Goal: Task Accomplishment & Management: Use online tool/utility

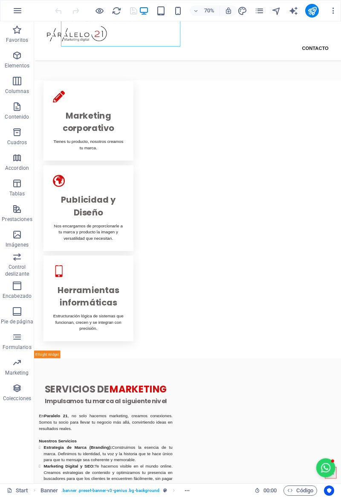
scroll to position [266, 0]
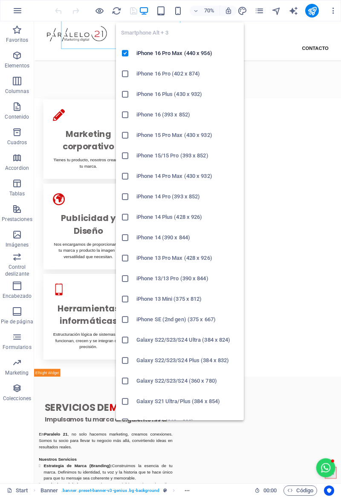
click at [176, 13] on icon "button" at bounding box center [178, 11] width 10 height 10
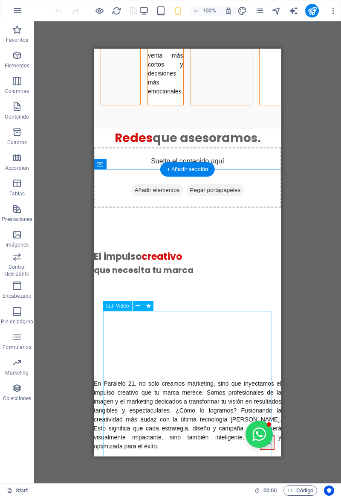
scroll to position [1304, 0]
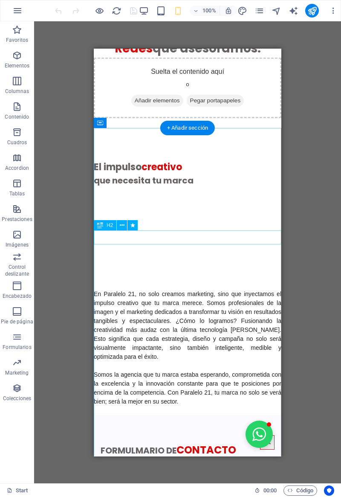
click at [157, 173] on div "El impulso creativo" at bounding box center [188, 166] width 188 height 14
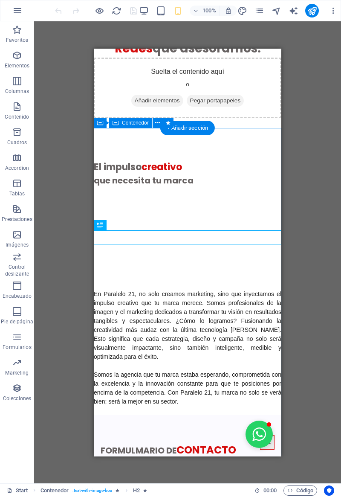
click at [102, 159] on div "Suelta el contenido aquí o Añadir elementos Pegar portapapeles" at bounding box center [188, 108] width 188 height 102
click at [100, 159] on div "Suelta el contenido aquí o Añadir elementos Pegar portapapeles" at bounding box center [188, 108] width 188 height 102
select select "px"
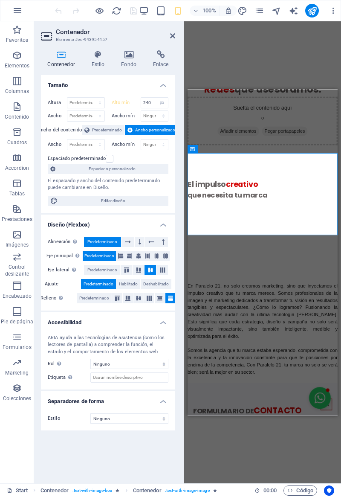
click at [100, 218] on h4 "Diseño (Flexbox)" at bounding box center [108, 221] width 134 height 15
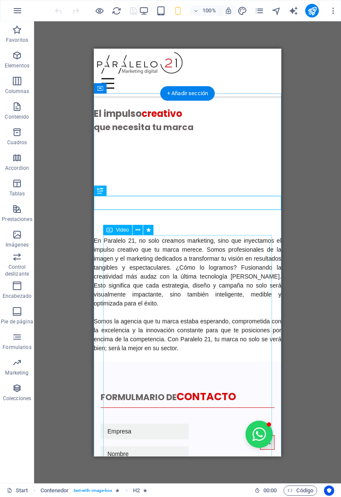
scroll to position [1338, 0]
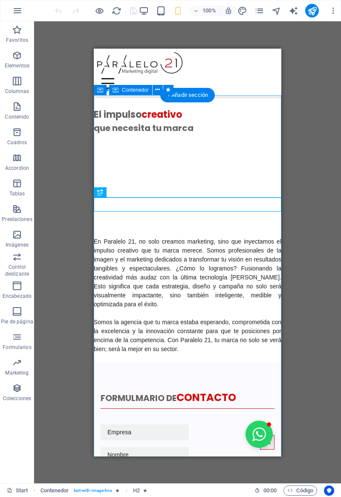
click at [106, 134] on div "que necesita tu marca" at bounding box center [188, 127] width 188 height 13
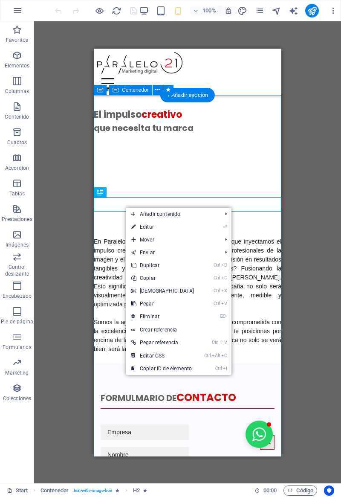
click at [139, 277] on link "Ctrl C Copiar" at bounding box center [162, 278] width 73 height 13
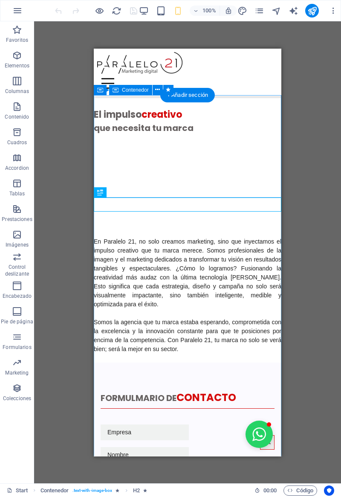
click at [210, 54] on span "Pegar portapapeles" at bounding box center [216, 48] width 58 height 12
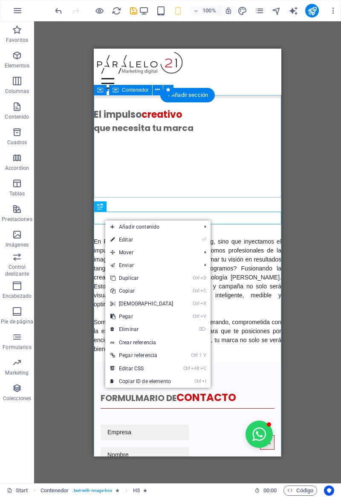
click at [115, 289] on icon at bounding box center [112, 290] width 4 height 13
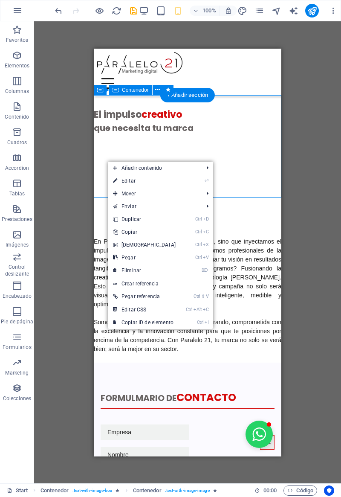
click at [119, 257] on link "Ctrl V Pegar" at bounding box center [144, 257] width 73 height 13
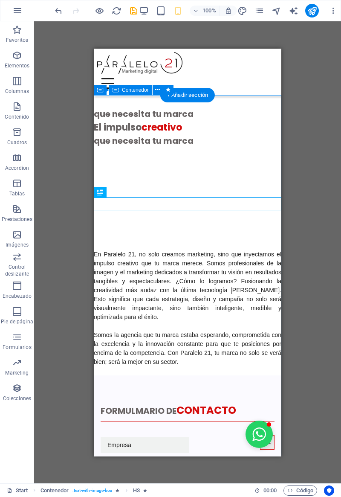
click at [119, 107] on div "El impulso creativo" at bounding box center [188, 56] width 188 height 102
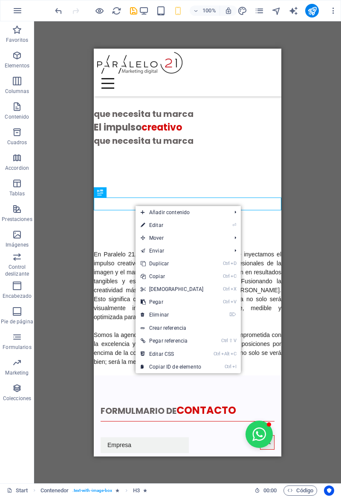
click at [146, 312] on link "⌦ Eliminar" at bounding box center [172, 314] width 73 height 13
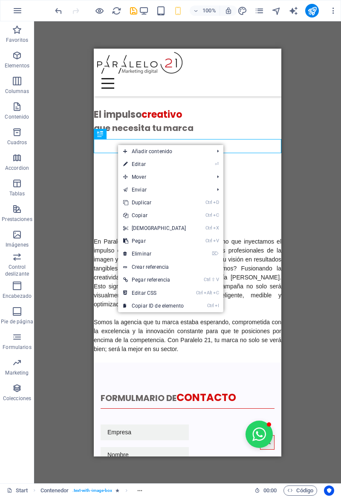
click at [128, 255] on link "⌦ Eliminar" at bounding box center [154, 253] width 73 height 13
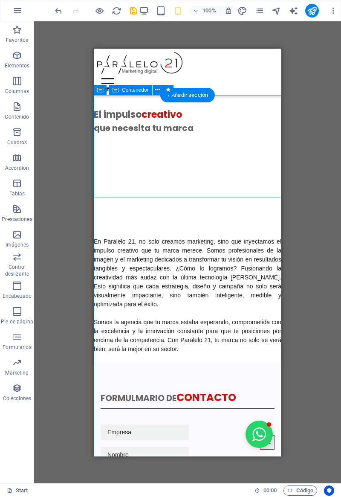
click at [108, 65] on div "Suelta el contenido aquí o Añadir elementos Pegar portapapeles" at bounding box center [188, 35] width 188 height 61
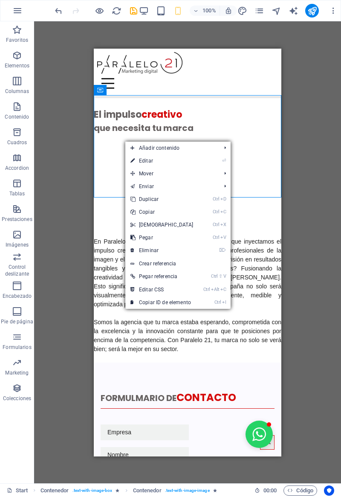
click at [133, 250] on icon at bounding box center [132, 250] width 4 height 13
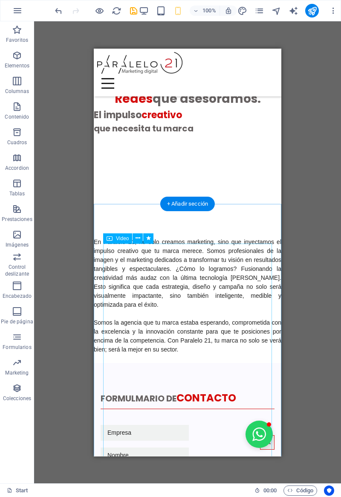
scroll to position [1225, 0]
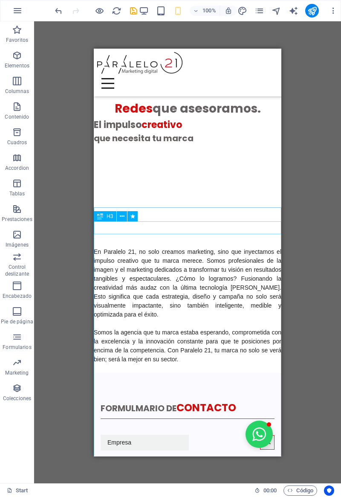
click at [117, 216] on button at bounding box center [122, 216] width 10 height 10
click at [150, 131] on div "El impulso creativo" at bounding box center [188, 124] width 188 height 14
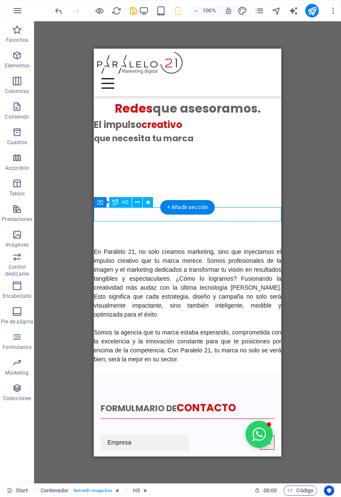
click at [148, 131] on div "El impulso creativo" at bounding box center [188, 124] width 188 height 14
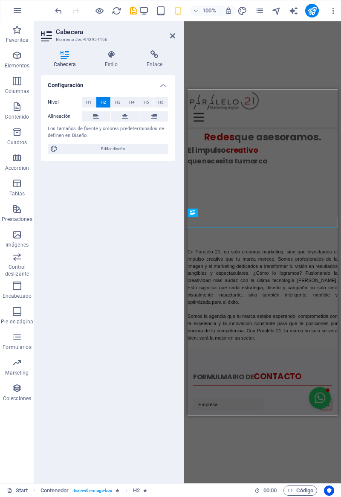
click at [143, 214] on div "Configuración Nivel H1 H2 H3 H4 H5 H6 Alineación Los tamaños de fuente y colore…" at bounding box center [108, 275] width 134 height 401
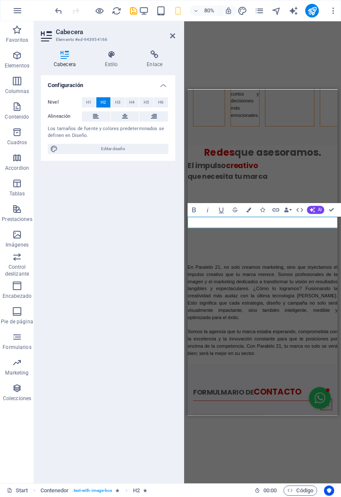
click at [189, 191] on h2 "El impulso creativo" at bounding box center [282, 184] width 188 height 14
click at [191, 191] on h2 "El impulso creativo" at bounding box center [282, 184] width 188 height 14
click at [195, 191] on h2 "El impulso creativo" at bounding box center [282, 184] width 188 height 14
click at [188, 216] on button "Bold" at bounding box center [194, 209] width 13 height 14
click at [192, 191] on h2 "El ​ impulso creativo" at bounding box center [282, 184] width 188 height 14
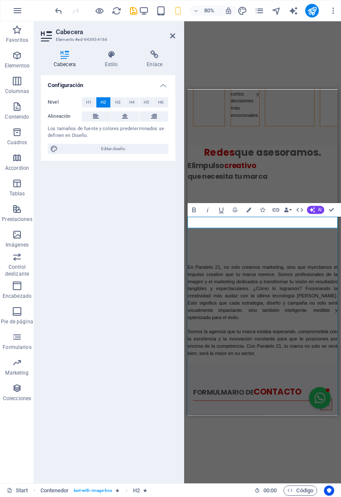
click at [200, 204] on div "que necesita tu marca" at bounding box center [282, 197] width 188 height 13
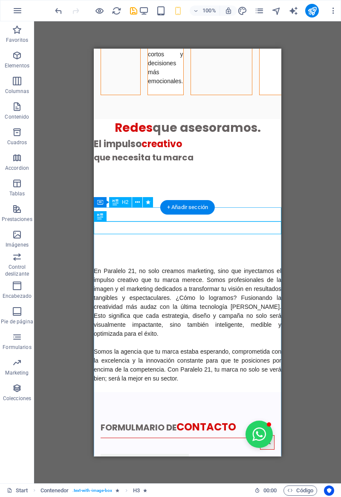
click at [98, 163] on div "que necesita tu marca" at bounding box center [188, 156] width 188 height 13
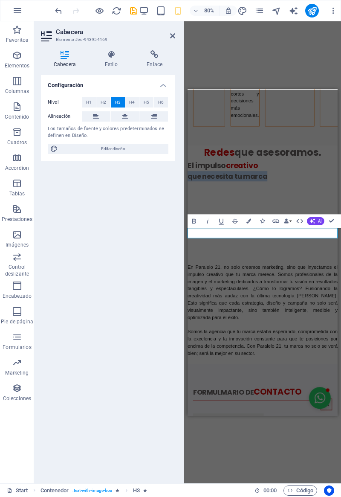
click at [188, 204] on h3 "que necesita tu marca" at bounding box center [282, 197] width 188 height 13
click at [197, 204] on h3 "que necesita tu marca" at bounding box center [282, 197] width 188 height 13
click at [102, 293] on div "Configuración Nivel H1 H2 H3 H4 H5 H6 Alineación Los tamaños de fuente y colore…" at bounding box center [108, 275] width 134 height 401
click at [110, 269] on div "Configuración Nivel H1 H2 H3 H4 H5 H6 Alineación Los tamaños de fuente y colore…" at bounding box center [108, 275] width 134 height 401
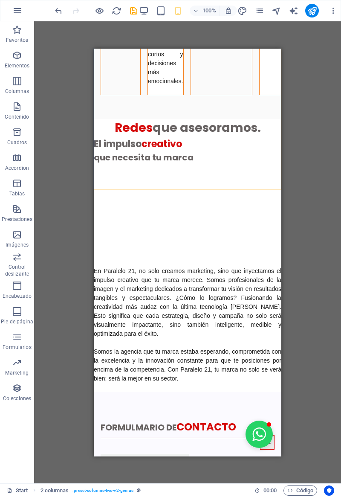
click at [109, 163] on div "que necesita tu marca" at bounding box center [188, 156] width 188 height 13
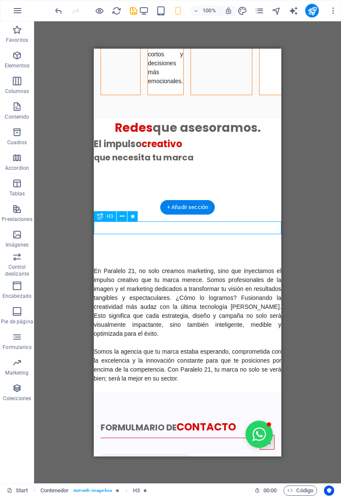
click at [109, 163] on div "que necesita tu marca" at bounding box center [188, 156] width 188 height 13
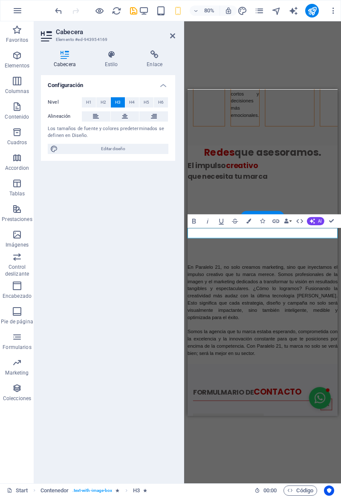
click at [195, 204] on h3 "que necesita tu marca" at bounding box center [282, 197] width 188 height 13
click at [191, 204] on h3 "que necesita tu marca" at bounding box center [282, 197] width 188 height 13
click at [194, 204] on h3 "que necesita tu marca" at bounding box center [282, 197] width 188 height 13
click at [115, 247] on div "Configuración Nivel H1 H2 H3 H4 H5 H6 Alineación Los tamaños de fuente y colore…" at bounding box center [108, 275] width 134 height 401
click at [118, 250] on div "Configuración Nivel H1 H2 H3 H4 H5 H6 Alineación Los tamaños de fuente y colore…" at bounding box center [108, 275] width 134 height 401
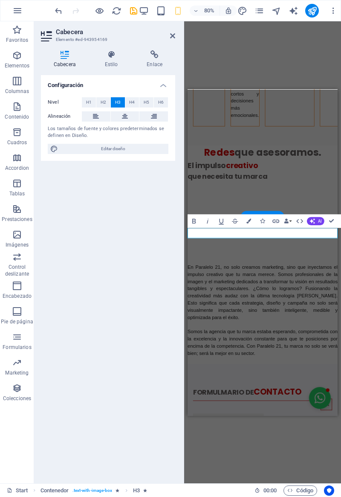
click at [205, 293] on figure at bounding box center [281, 251] width 169 height 84
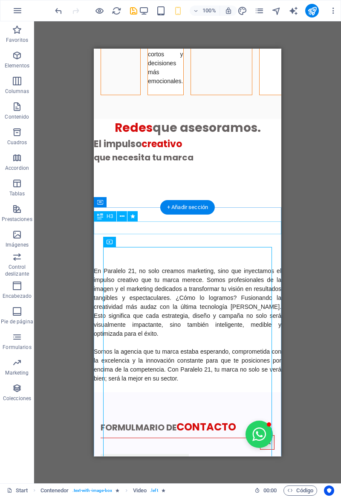
click at [113, 163] on div "que necesita tu marca" at bounding box center [188, 156] width 188 height 13
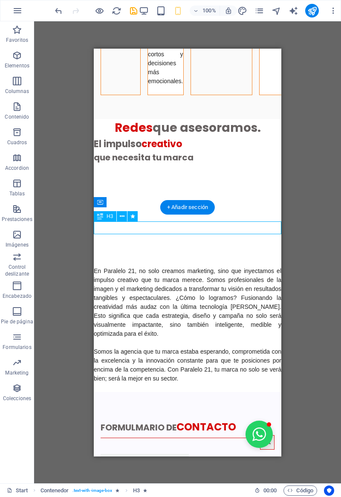
click at [111, 163] on div "que necesita tu marca" at bounding box center [188, 156] width 188 height 13
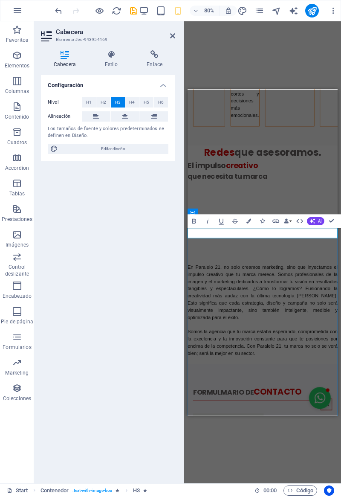
click at [151, 282] on div "Configuración Nivel H1 H2 H3 H4 H5 H6 Alineación Los tamaños de fuente y colore…" at bounding box center [108, 275] width 134 height 401
click at [228, 293] on figure at bounding box center [281, 251] width 169 height 84
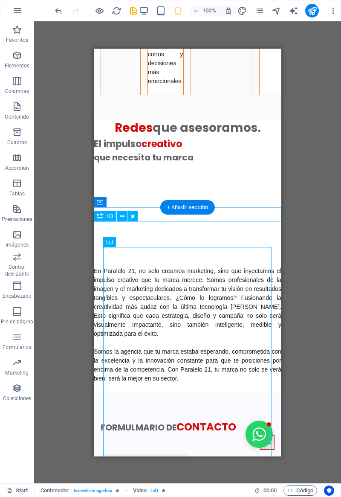
click at [190, 163] on div "que necesita tu marca" at bounding box center [188, 156] width 188 height 13
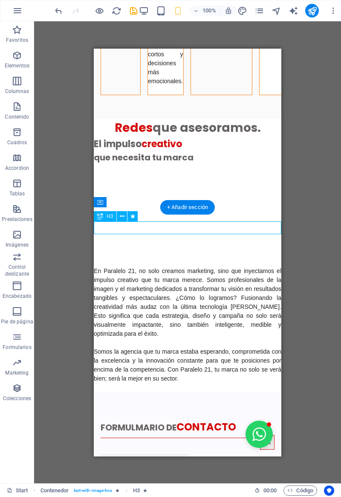
click at [183, 150] on div "El impulso creativo" at bounding box center [188, 143] width 188 height 14
click at [155, 150] on div "El impulso creativo" at bounding box center [188, 143] width 188 height 14
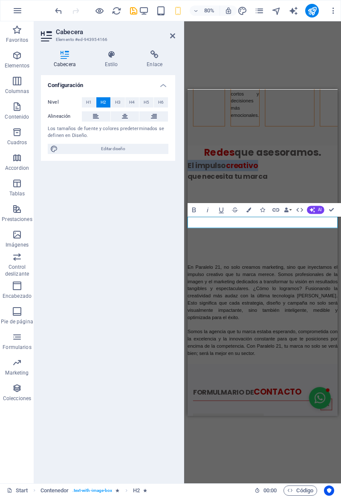
click at [295, 191] on h2 "El impulso creativo" at bounding box center [282, 184] width 188 height 14
click at [301, 191] on h2 "El impulso creativo" at bounding box center [282, 184] width 188 height 14
click at [300, 191] on h2 "El impulso creativo" at bounding box center [282, 184] width 188 height 14
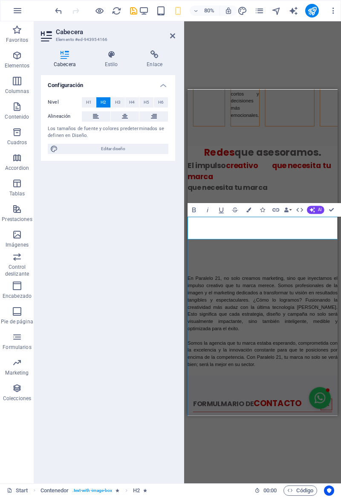
click at [309, 205] on span "creativo que necesita tu marca" at bounding box center [277, 191] width 179 height 27
click at [305, 205] on span "creativo que necesita tu marca" at bounding box center [277, 191] width 179 height 27
click at [198, 205] on h2 "El impulso creativo que necesita tu marca" at bounding box center [282, 191] width 188 height 28
click at [200, 205] on h2 "El impulso creativo que necesita tu marca" at bounding box center [282, 191] width 188 height 28
click at [118, 102] on span "H3" at bounding box center [118, 102] width 6 height 10
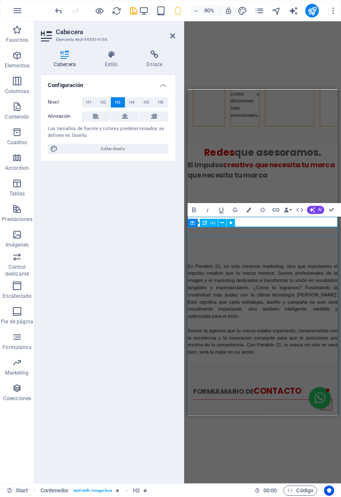
click at [201, 203] on div "que necesita tu marca" at bounding box center [282, 196] width 188 height 13
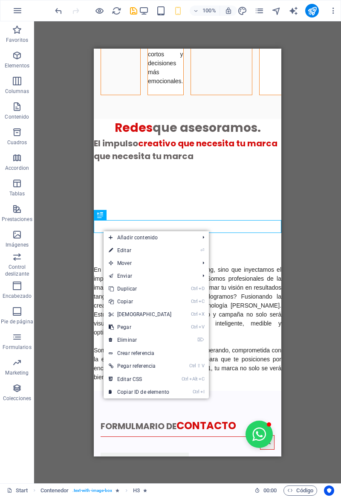
click at [110, 340] on icon at bounding box center [111, 339] width 4 height 13
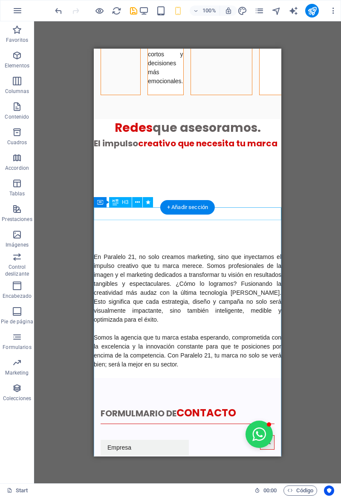
click at [102, 149] on div "El impulso creativo que necesita tu marca" at bounding box center [188, 142] width 188 height 13
click at [98, 149] on div "El impulso creativo que necesita tu marca" at bounding box center [188, 142] width 188 height 13
click at [99, 149] on div "El impulso creativo que necesita tu marca" at bounding box center [188, 142] width 188 height 13
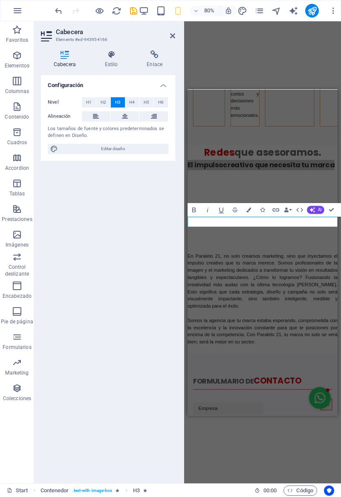
click at [124, 115] on icon at bounding box center [125, 116] width 6 height 10
click at [192, 190] on h3 "El impulso creativo que necesita tu marca" at bounding box center [282, 183] width 188 height 13
click at [194, 190] on h3 "El impulso creativo que necesita tu marca" at bounding box center [282, 183] width 188 height 13
click at [193, 190] on h3 "El impulso creativo que necesita tu marca" at bounding box center [282, 183] width 188 height 13
click at [183, 222] on div at bounding box center [183, 252] width 2 height 462
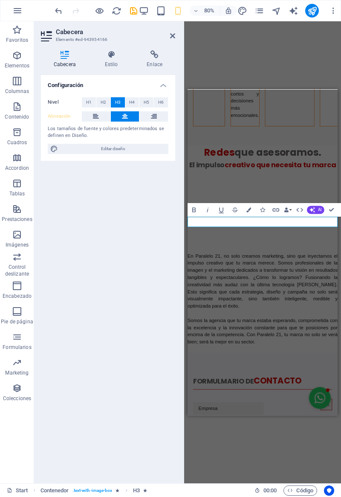
click at [114, 234] on div "Configuración Nivel H1 H2 H3 H4 H5 H6 Alineación Los tamaños de fuente y colore…" at bounding box center [108, 275] width 134 height 401
click at [219, 279] on figure at bounding box center [281, 237] width 169 height 84
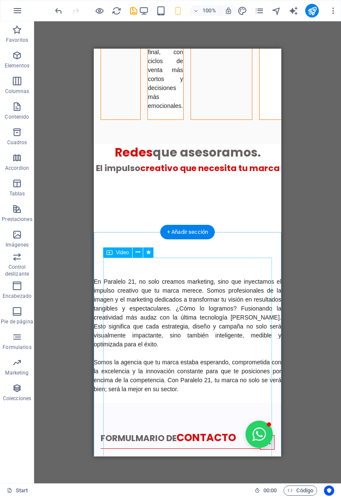
scroll to position [1205, 0]
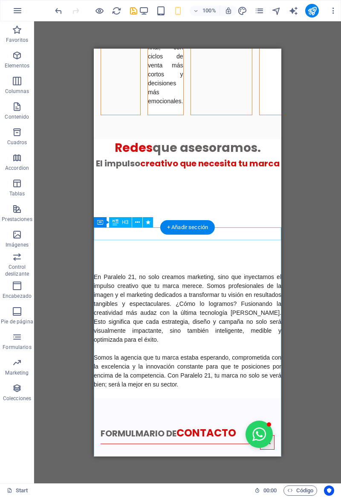
click at [119, 169] on div "El impulso creativo que necesita tu marca" at bounding box center [188, 162] width 188 height 13
click at [130, 169] on div "El impulso creativo que necesita tu marca" at bounding box center [188, 162] width 188 height 13
click at [127, 169] on div "El impulso creativo que necesita tu marca" at bounding box center [188, 162] width 188 height 13
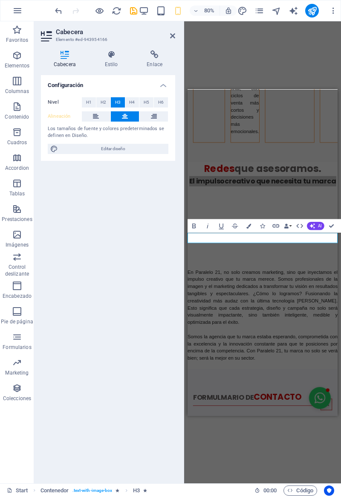
click at [133, 100] on span "H4" at bounding box center [132, 102] width 6 height 10
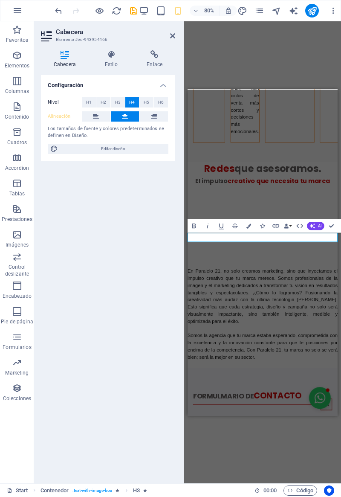
click at [121, 274] on div "Configuración Nivel H1 H2 H3 H4 H5 H6 Alineación Los tamaños de fuente y colore…" at bounding box center [108, 275] width 134 height 401
click at [199, 298] on figure at bounding box center [281, 256] width 169 height 84
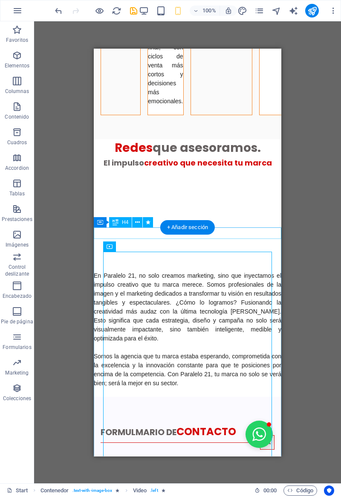
click at [228, 168] on div "El impulso creativo que necesita tu marca" at bounding box center [188, 162] width 188 height 12
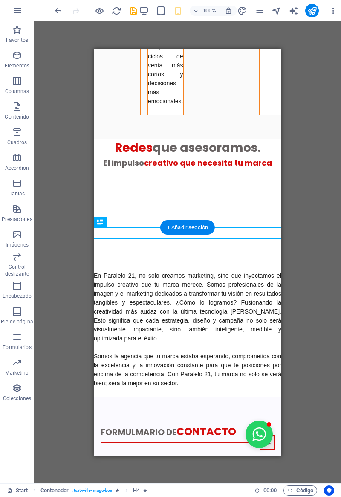
click at [212, 168] on div "El impulso creativo que necesita tu marca" at bounding box center [188, 162] width 188 height 12
click at [209, 168] on div "El impulso creativo que necesita tu marca" at bounding box center [188, 162] width 188 height 12
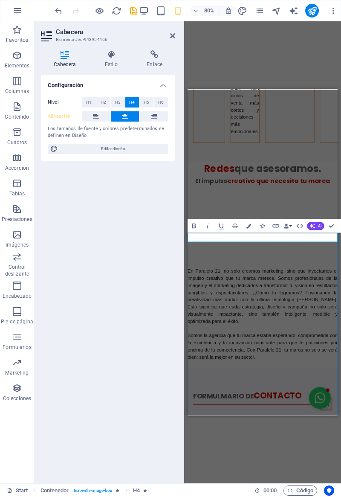
click at [295, 208] on span "creativo que necesita tu marca" at bounding box center [302, 203] width 128 height 11
click at [248, 226] on icon "button" at bounding box center [248, 225] width 5 height 5
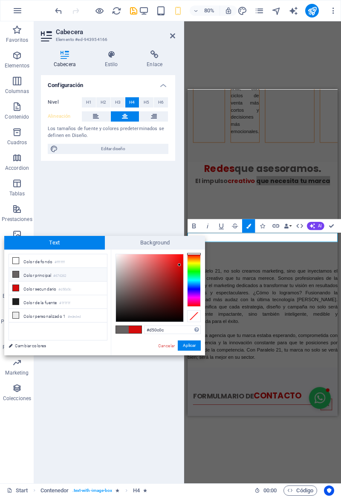
click at [14, 298] on icon at bounding box center [16, 301] width 6 height 6
type input "#1f1f1f"
click at [17, 303] on li "Color de la fuente #1f1f1f" at bounding box center [58, 302] width 98 height 14
click at [185, 347] on button "Aplicar" at bounding box center [189, 345] width 23 height 10
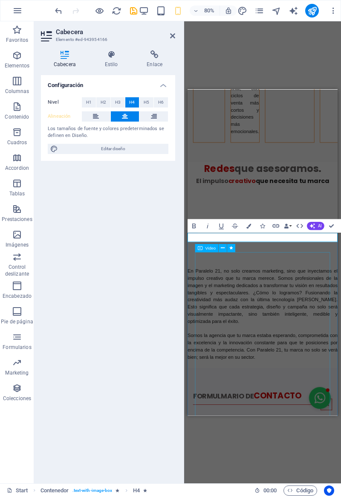
click at [212, 298] on figure at bounding box center [281, 256] width 169 height 84
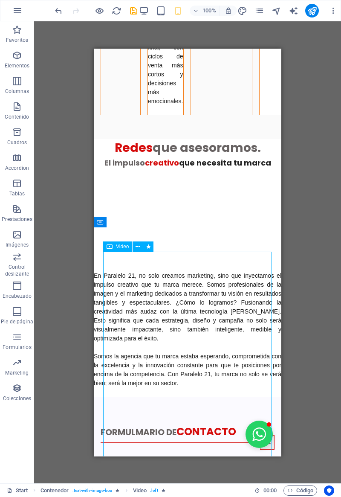
click at [257, 168] on div "El impulso creativo que necesita tu marca" at bounding box center [188, 162] width 188 height 12
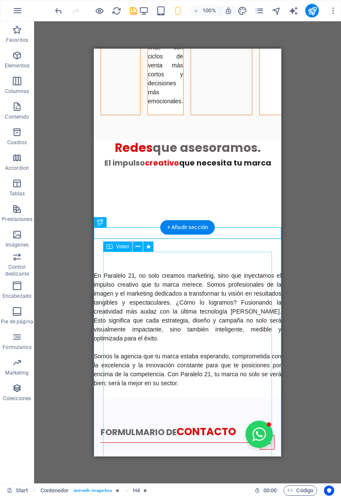
click at [259, 168] on div "El impulso creativo que necesita tu marca" at bounding box center [188, 162] width 188 height 12
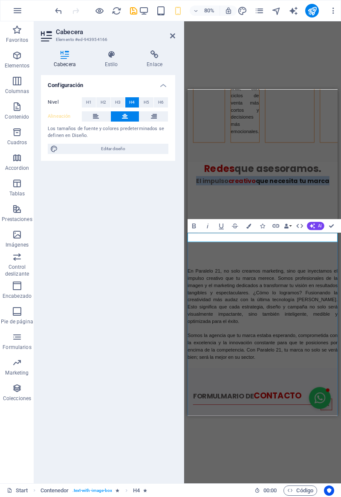
click at [286, 208] on span "que necesita tu marca" at bounding box center [319, 203] width 92 height 11
click at [289, 208] on span "que necesita tu marca" at bounding box center [319, 203] width 92 height 11
click at [284, 208] on span "que necesita tu marca" at bounding box center [319, 203] width 92 height 11
click at [280, 208] on span "que necesita tu marca" at bounding box center [319, 203] width 92 height 11
click at [249, 226] on icon "button" at bounding box center [248, 225] width 5 height 5
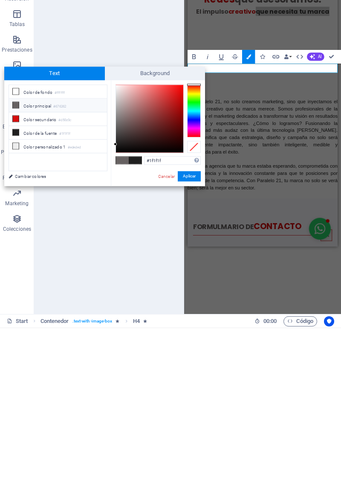
click at [17, 275] on icon at bounding box center [16, 274] width 6 height 6
type input "#676262"
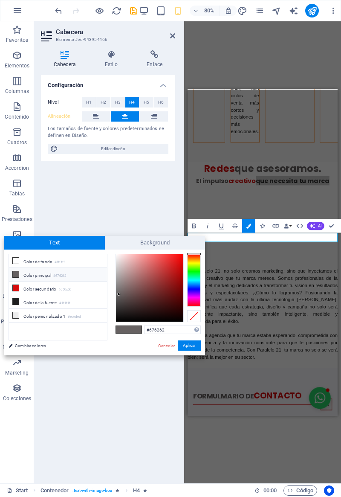
click at [191, 350] on button "Aplicar" at bounding box center [189, 345] width 23 height 10
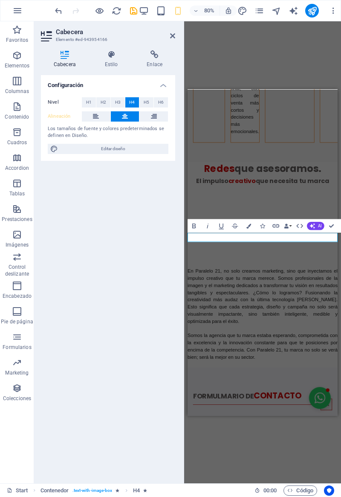
click at [98, 255] on div "Configuración Nivel H1 H2 H3 H4 H5 H6 Alineación Los tamaños de fuente y colore…" at bounding box center [108, 275] width 134 height 401
click at [226, 298] on figure at bounding box center [281, 256] width 169 height 84
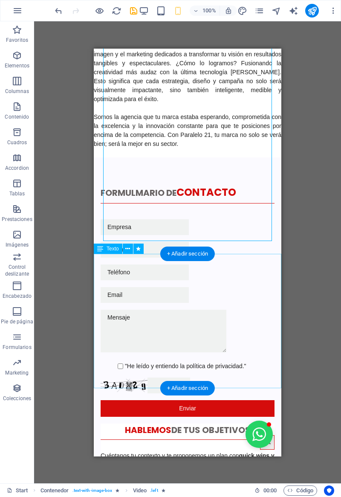
scroll to position [1453, 0]
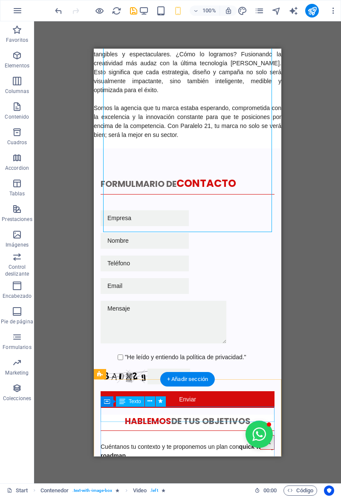
click at [116, 191] on div "FORMULMARIO DE CONTACTO" at bounding box center [188, 182] width 174 height 15
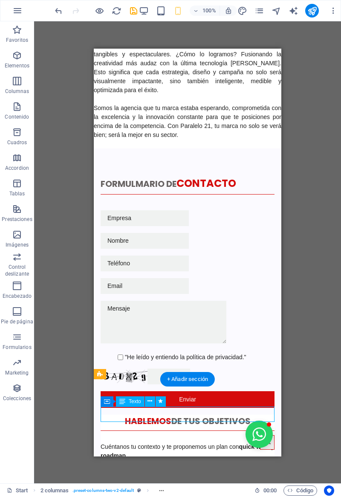
click at [110, 191] on div "FORMULMARIO DE CONTACTO" at bounding box center [188, 182] width 174 height 15
click at [109, 191] on div "FORMULMARIO DE CONTACTO" at bounding box center [188, 182] width 174 height 15
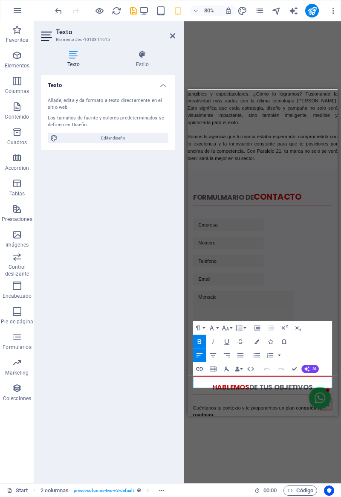
click at [220, 230] on strong "FORMULMARIO DE CONTACTO" at bounding box center [262, 224] width 136 height 12
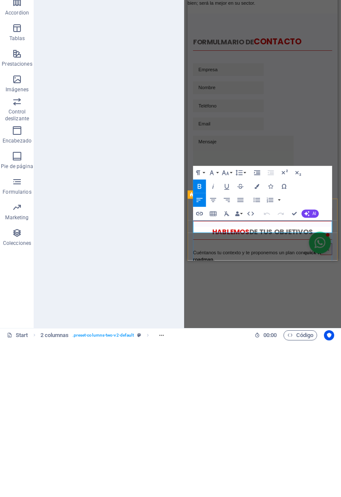
click at [240, 75] on strong "FORMULMARIO DE CONTACTO" at bounding box center [262, 70] width 136 height 12
click at [242, 75] on strong "FORMULMARIO DE CONTACTO" at bounding box center [262, 70] width 136 height 12
click at [227, 329] on icon "button" at bounding box center [225, 327] width 7 height 5
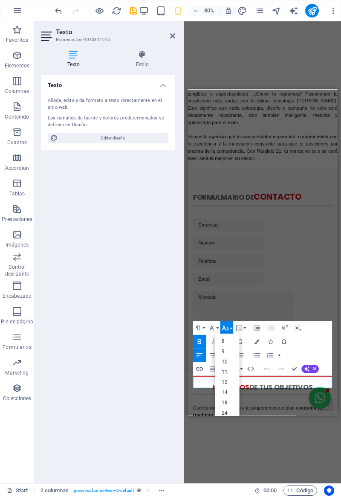
click at [221, 412] on link "24" at bounding box center [227, 413] width 25 height 10
click at [228, 330] on icon "button" at bounding box center [225, 328] width 8 height 8
click at [134, 321] on div "Texto Añade, edita y da formato a texto directamente en el sitio web. Los tamañ…" at bounding box center [108, 275] width 134 height 401
click at [127, 347] on div "Texto Añade, edita y da formato a texto directamente en el sitio web. Los tamañ…" at bounding box center [108, 275] width 134 height 401
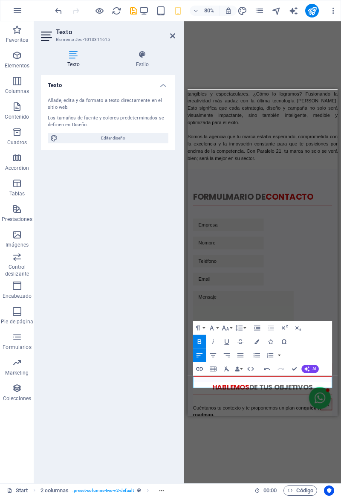
click at [206, 434] on div "H2 Banner Banner Contenedor Contenedor Banner 2 columnas Contenedor Cuadros Con…" at bounding box center [262, 252] width 157 height 462
click at [220, 189] on div "En Paralelo 21, no solo creamos marketing, sino que inyectamos el impulso creat…" at bounding box center [282, 122] width 188 height 134
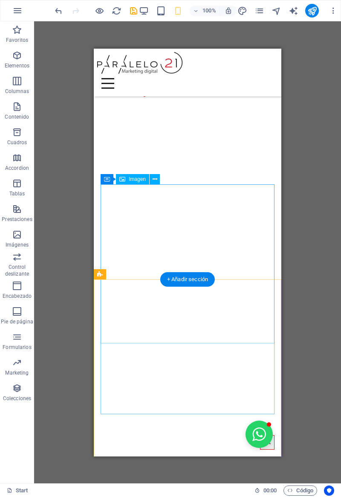
scroll to position [2165, 0]
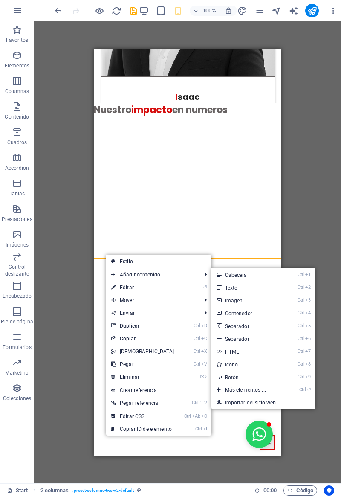
click at [217, 325] on icon at bounding box center [219, 325] width 4 height 13
select select "px"
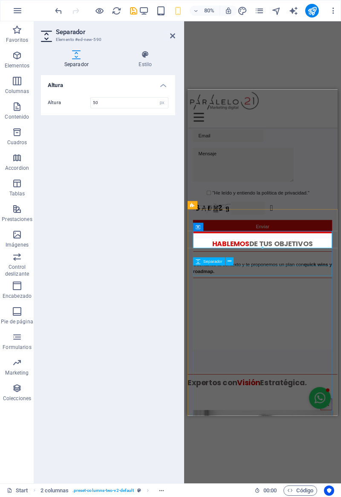
scroll to position [1614, 0]
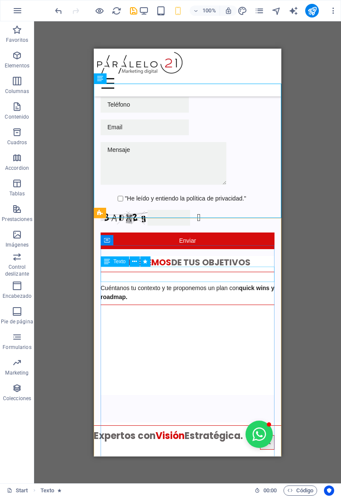
click at [250, 17] on div at bounding box center [188, 5] width 174 height 21
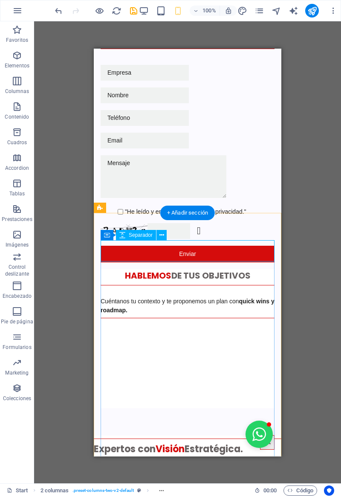
scroll to position [1631, 0]
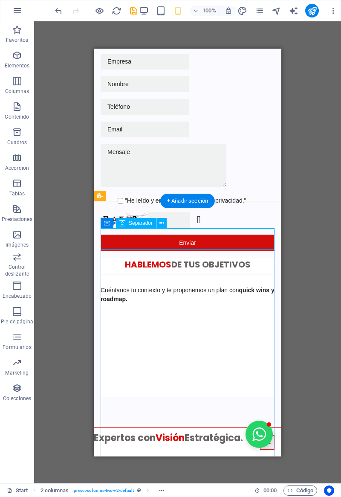
click at [248, 19] on div at bounding box center [188, 7] width 174 height 21
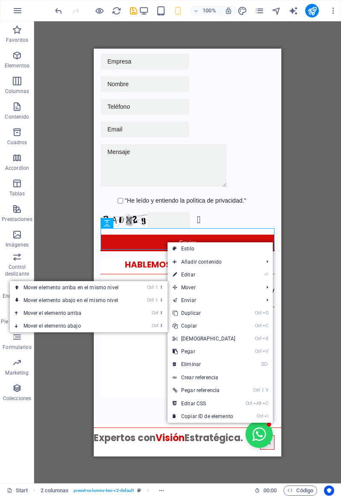
click at [41, 327] on link "Ctrl ⬇ Mover el elemento abajo" at bounding box center [73, 325] width 126 height 13
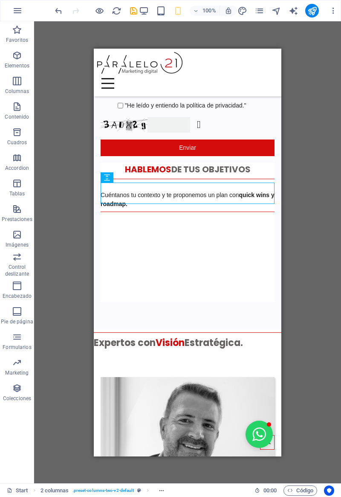
scroll to position [1681, 0]
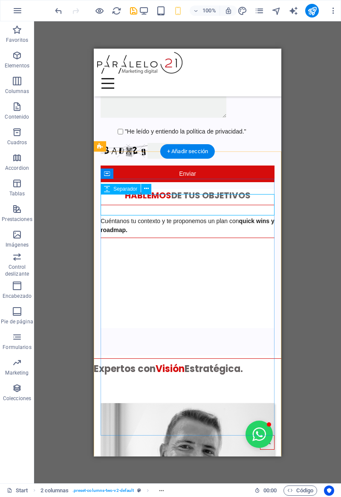
click at [146, 190] on icon at bounding box center [146, 188] width 5 height 9
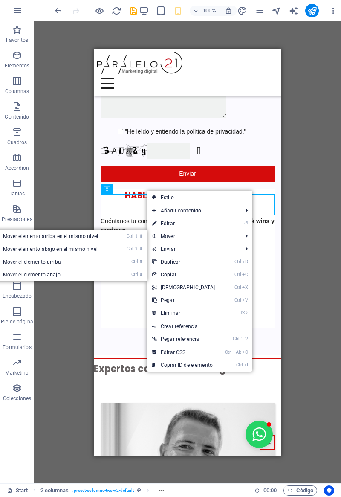
click at [10, 277] on link "Ctrl ⬇ Mover el elemento abajo" at bounding box center [52, 274] width 126 height 13
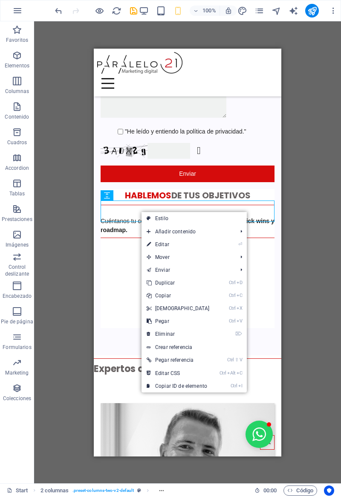
click at [149, 304] on icon at bounding box center [149, 308] width 4 height 13
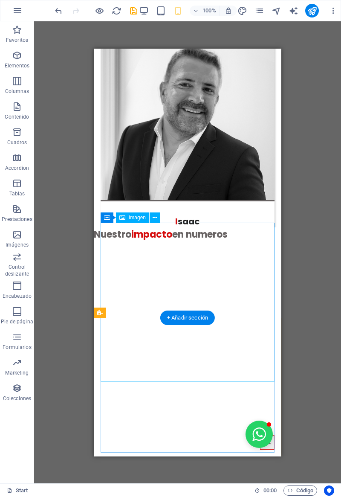
scroll to position [2122, 0]
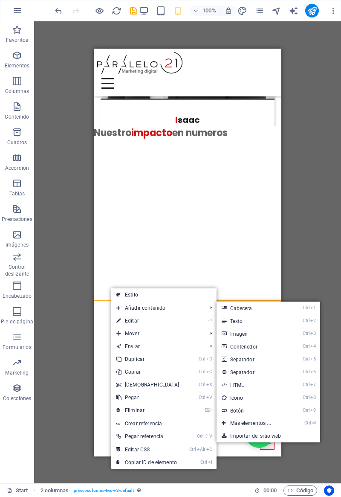
click at [222, 356] on icon at bounding box center [224, 359] width 4 height 13
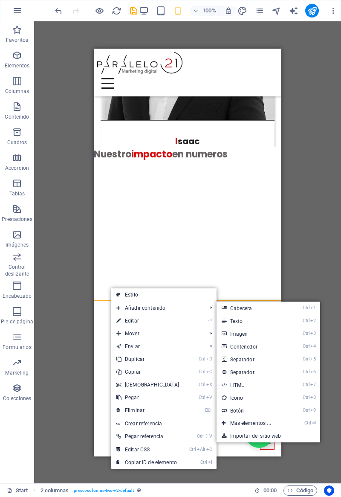
select select "px"
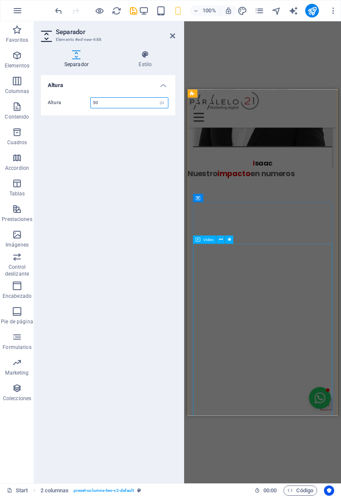
scroll to position [1618, 0]
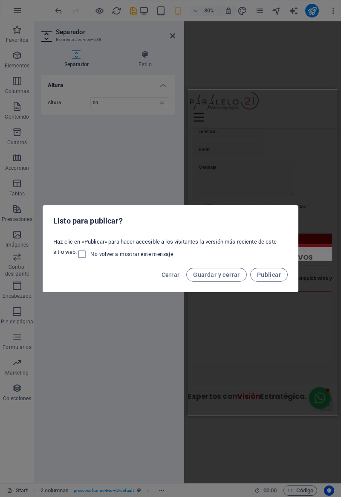
click at [168, 278] on span "Cerrar" at bounding box center [171, 274] width 18 height 7
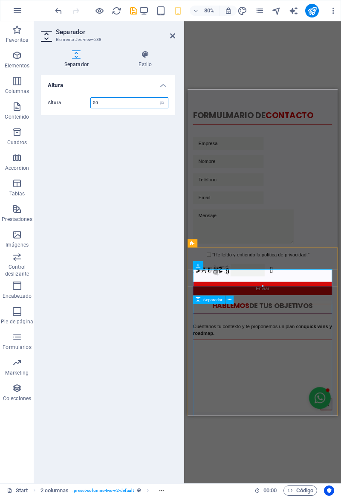
scroll to position [1587, 0]
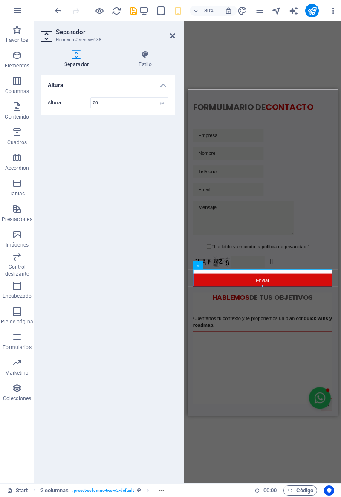
click at [56, 10] on icon "undo" at bounding box center [59, 11] width 10 height 10
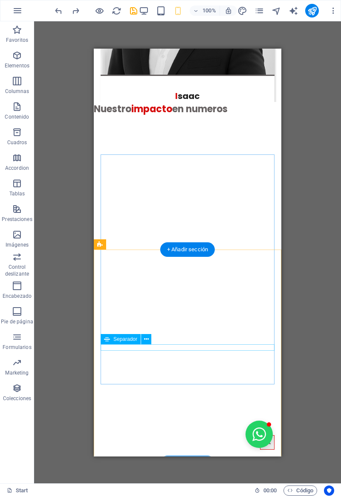
scroll to position [2213, 0]
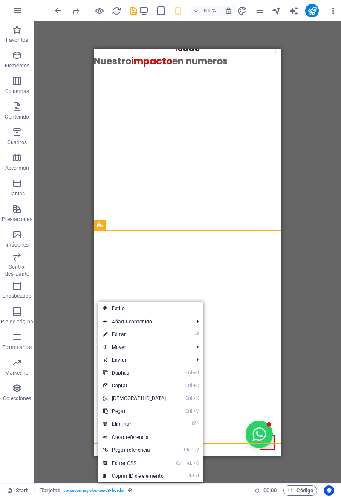
click at [106, 408] on icon at bounding box center [105, 411] width 4 height 13
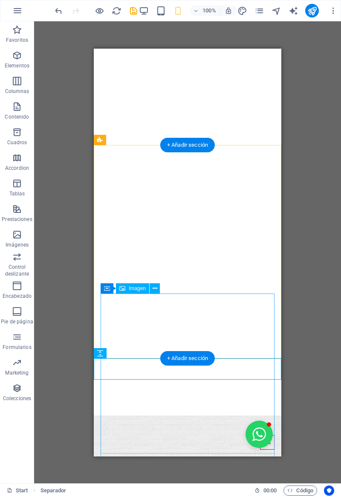
scroll to position [2299, 0]
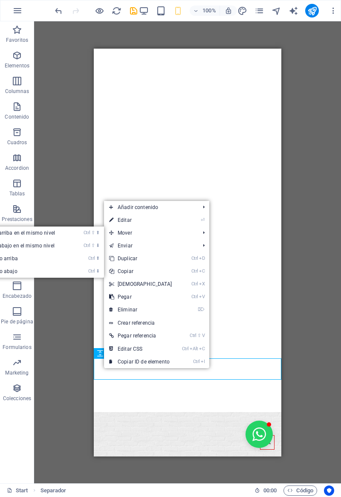
click at [13, 260] on link "Ctrl ⬆ Mover el elemento arriba" at bounding box center [9, 258] width 126 height 13
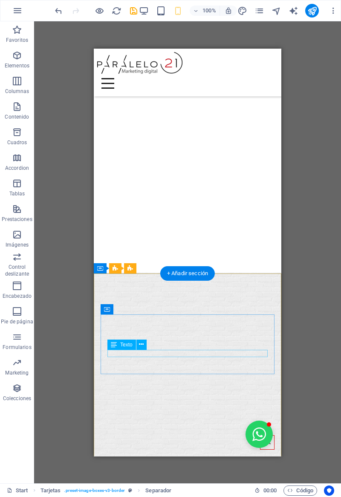
scroll to position [1971, 0]
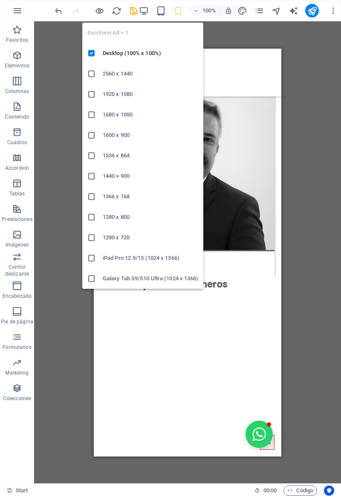
click at [145, 12] on icon "button" at bounding box center [144, 11] width 10 height 10
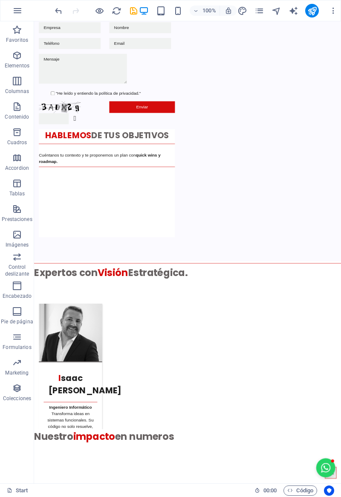
scroll to position [1969, 0]
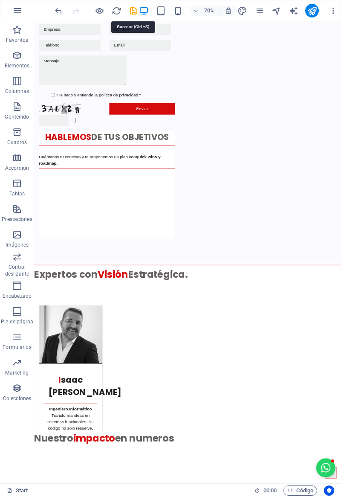
click at [130, 11] on icon "save" at bounding box center [134, 11] width 10 height 10
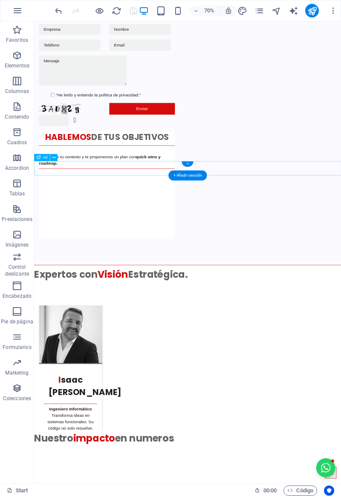
scroll to position [1975, 0]
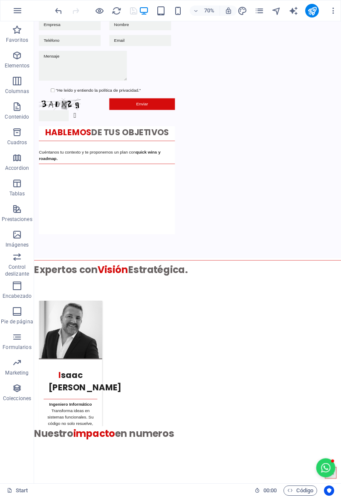
click at [38, 386] on div "I [PERSON_NAME] Ingeniero Informático Transforma ideas en sistemas funcionales.…" at bounding box center [253, 492] width 439 height 213
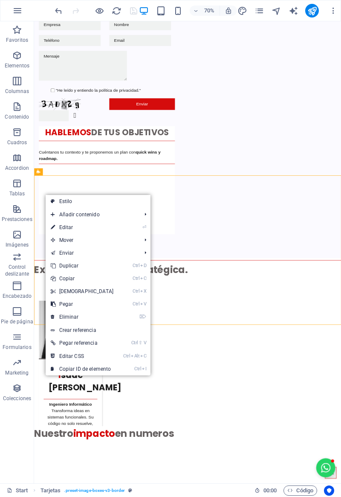
click at [53, 279] on icon at bounding box center [53, 278] width 4 height 13
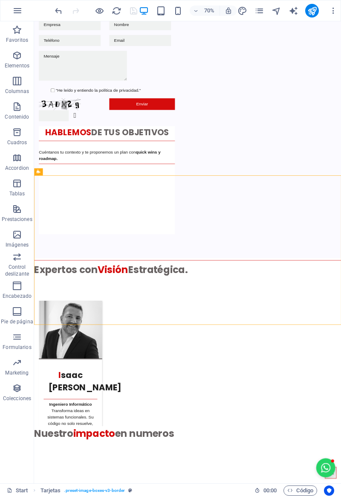
click at [17, 57] on icon "button" at bounding box center [17, 55] width 10 height 10
click at [19, 59] on icon "button" at bounding box center [17, 55] width 10 height 10
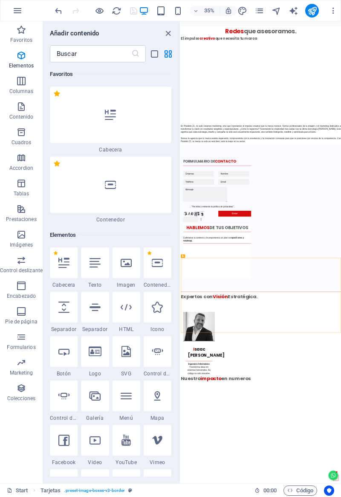
scroll to position [161, 0]
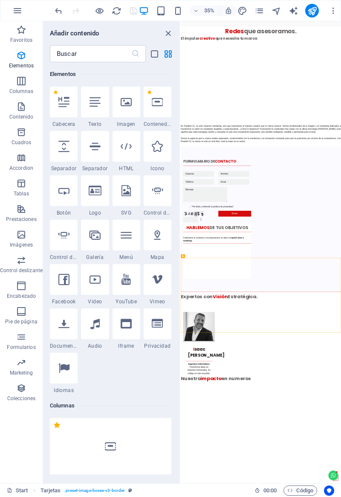
click at [158, 110] on div at bounding box center [158, 102] width 28 height 31
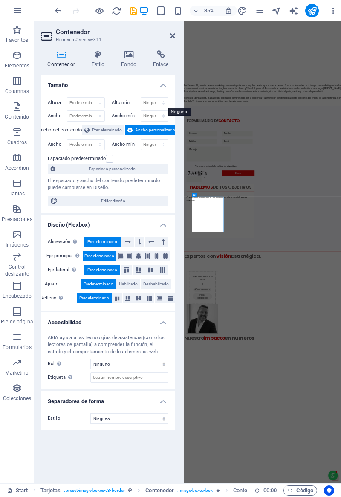
scroll to position [2086, 0]
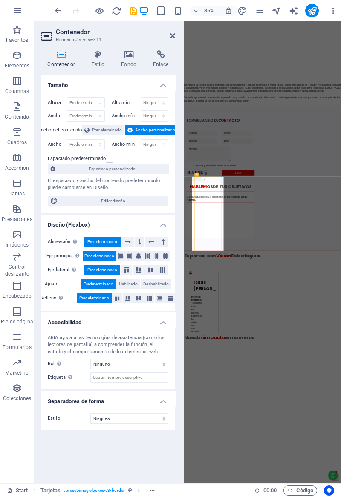
click at [60, 9] on icon "undo" at bounding box center [59, 11] width 10 height 10
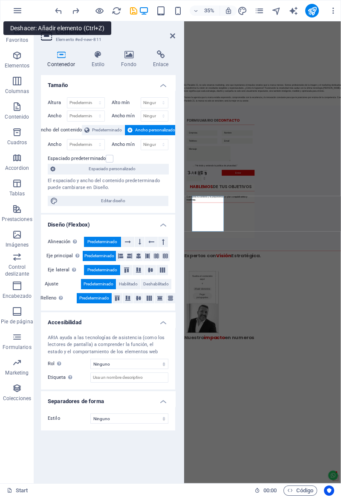
click at [58, 18] on div "35% Más" at bounding box center [170, 10] width 340 height 20
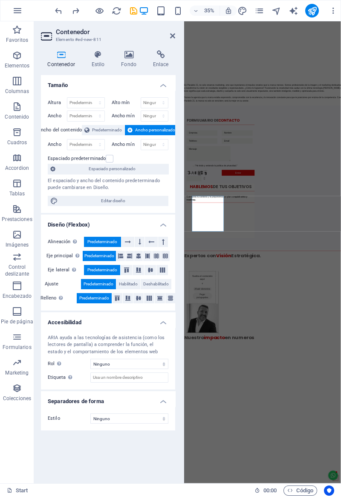
click at [61, 14] on icon "undo" at bounding box center [59, 11] width 10 height 10
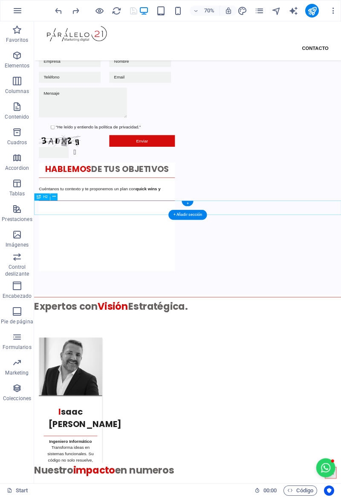
scroll to position [1884, 0]
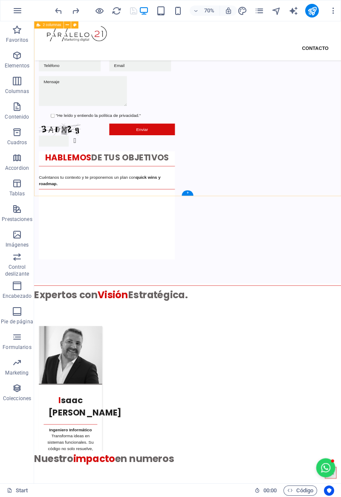
click at [186, 194] on div "+" at bounding box center [188, 193] width 12 height 6
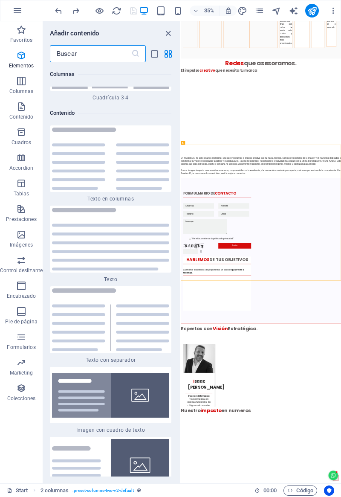
scroll to position [2860, 0]
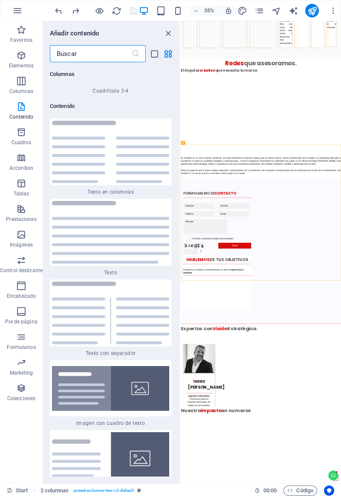
click at [21, 58] on icon "button" at bounding box center [21, 55] width 10 height 10
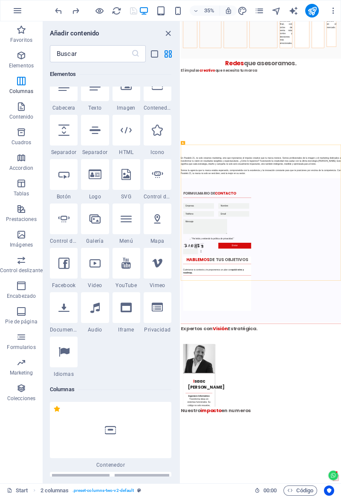
scroll to position [161, 0]
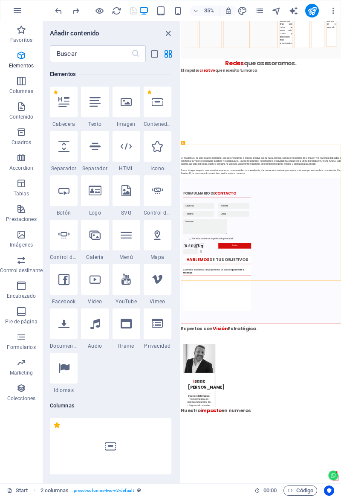
click at [151, 105] on div at bounding box center [158, 102] width 28 height 31
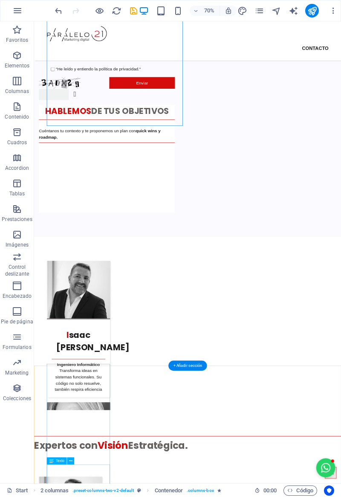
scroll to position [1949, 0]
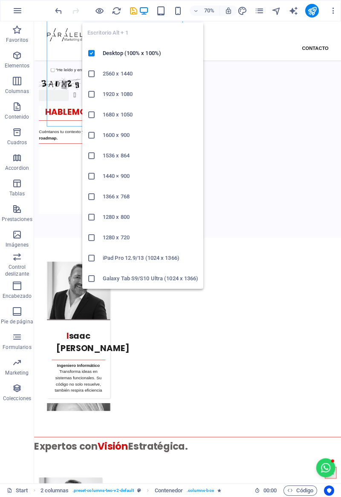
click at [130, 9] on icon "save" at bounding box center [134, 11] width 10 height 10
checkbox input "false"
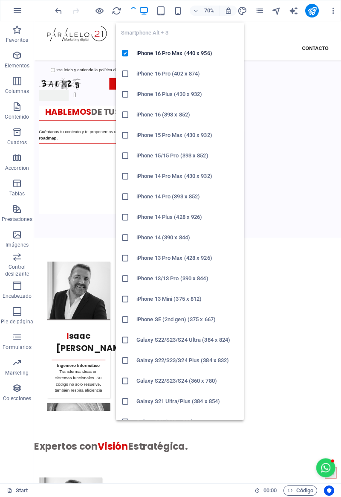
click at [178, 10] on icon "button" at bounding box center [178, 11] width 10 height 10
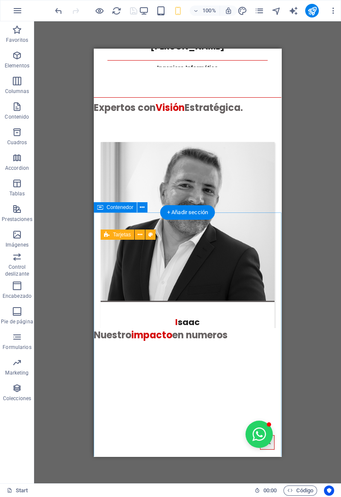
scroll to position [2211, 0]
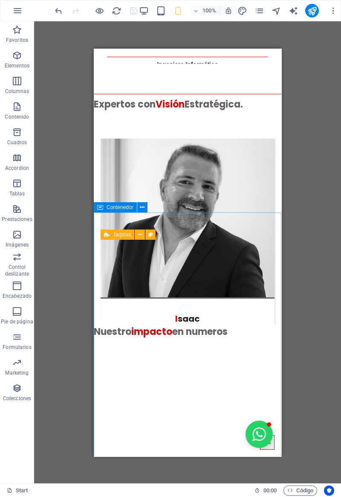
click at [112, 208] on span "Contenedor" at bounding box center [120, 207] width 27 height 5
click at [111, 205] on span "Contenedor" at bounding box center [120, 207] width 27 height 5
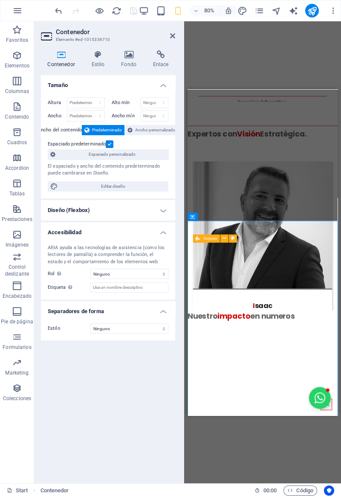
click at [143, 130] on span "Ancho personalizado" at bounding box center [155, 130] width 40 height 10
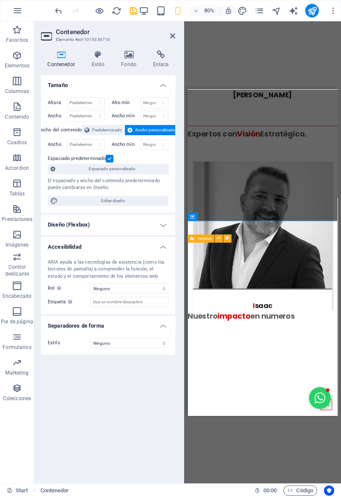
click at [96, 131] on span "Predeterminado" at bounding box center [107, 130] width 30 height 10
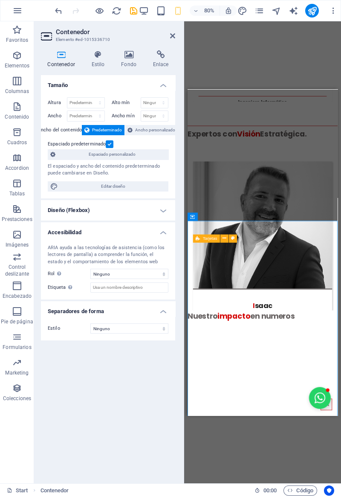
click at [72, 156] on span "Espaciado personalizado" at bounding box center [112, 154] width 108 height 10
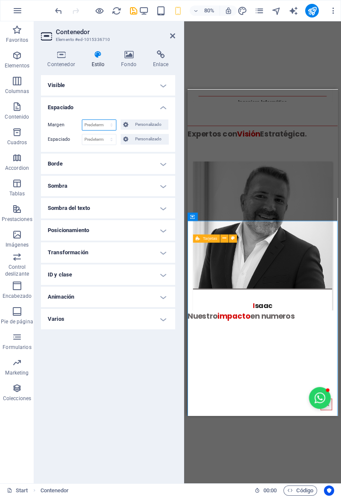
click at [87, 123] on select "Predeterminado automático px % rem vw vh Personalizado" at bounding box center [99, 125] width 34 height 10
click at [82, 120] on select "Predeterminado automático px % rem vw vh Personalizado" at bounding box center [99, 125] width 34 height 10
select select "DISABLED_OPTION_VALUE"
click at [90, 138] on select "Predeterminado px rem % vh vw Personalizado" at bounding box center [99, 139] width 34 height 10
click at [82, 134] on select "Predeterminado px rem % vh vw Personalizado" at bounding box center [99, 139] width 34 height 10
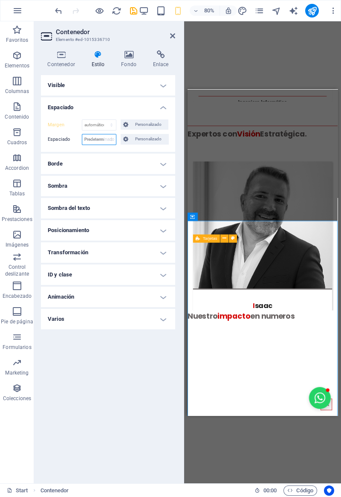
select select "DISABLED_OPTION_VALUE"
click at [124, 60] on h4 "Fondo" at bounding box center [131, 59] width 32 height 18
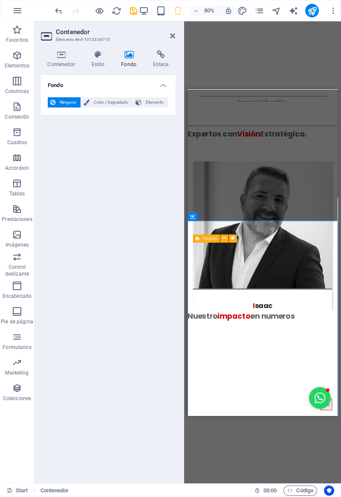
click at [63, 67] on h4 "Contenedor" at bounding box center [63, 59] width 44 height 18
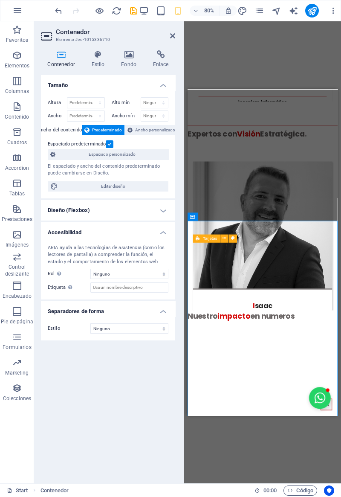
click at [108, 140] on label at bounding box center [110, 144] width 8 height 8
click at [0, 0] on input "Espaciado predeterminado" at bounding box center [0, 0] width 0 height 0
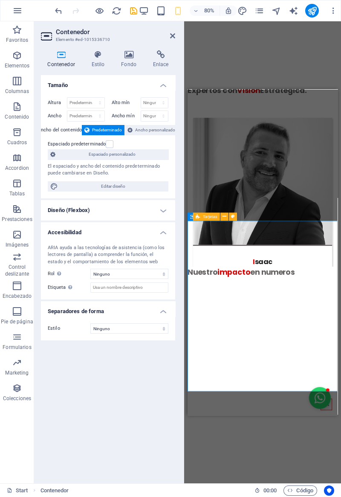
click at [109, 142] on label at bounding box center [110, 144] width 8 height 8
click at [0, 0] on input "Espaciado predeterminado" at bounding box center [0, 0] width 0 height 0
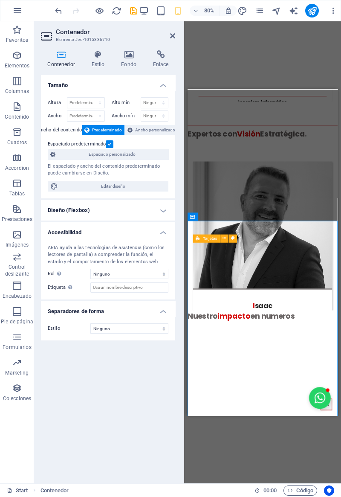
click at [50, 213] on h4 "Diseño (Flexbox)" at bounding box center [108, 210] width 134 height 20
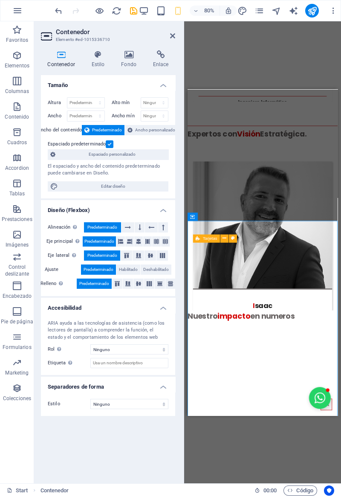
click at [130, 227] on icon at bounding box center [128, 227] width 6 height 10
click at [139, 228] on icon at bounding box center [140, 227] width 3 height 10
click at [147, 227] on button at bounding box center [151, 227] width 13 height 10
click at [158, 226] on button at bounding box center [163, 227] width 10 height 10
click at [126, 253] on icon at bounding box center [126, 255] width 5 height 10
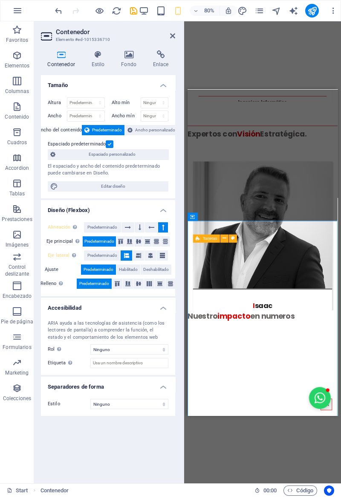
click at [140, 252] on icon at bounding box center [138, 255] width 5 height 10
click at [151, 257] on icon at bounding box center [150, 255] width 5 height 10
click at [162, 253] on icon at bounding box center [162, 255] width 5 height 10
click at [119, 281] on icon at bounding box center [117, 283] width 10 height 5
click at [129, 284] on icon at bounding box center [128, 283] width 10 height 5
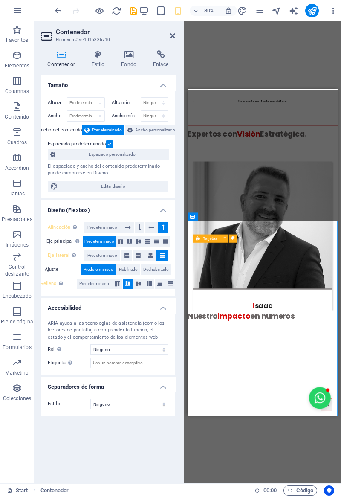
click at [142, 283] on icon at bounding box center [138, 283] width 10 height 5
click at [150, 281] on icon at bounding box center [149, 283] width 10 height 5
click at [162, 282] on icon at bounding box center [160, 283] width 10 height 5
click at [168, 281] on icon at bounding box center [170, 283] width 10 height 5
click at [98, 220] on div "Alineación Determina flex-direction. Predeterminado Eje principal Determina la …" at bounding box center [108, 255] width 134 height 81
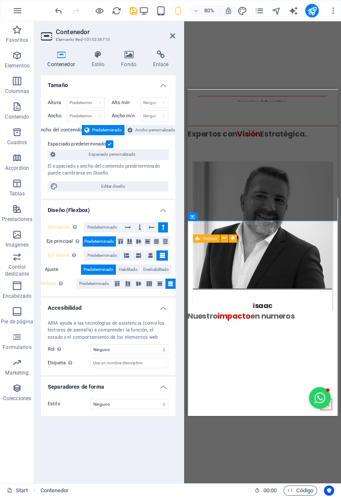
click at [94, 255] on span "Predeterminado" at bounding box center [102, 255] width 30 height 10
click at [93, 223] on span "Predeterminado" at bounding box center [102, 227] width 30 height 10
click at [86, 281] on span "Predeterminado" at bounding box center [94, 283] width 30 height 10
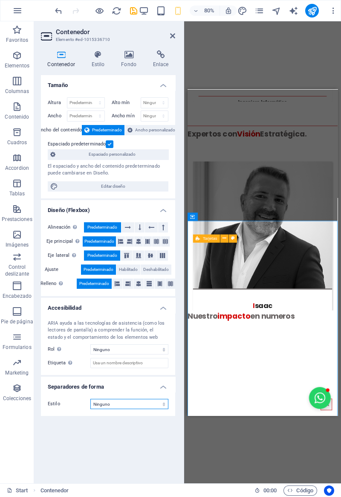
click at [94, 404] on select "Ninguno Triángulo Cuadrado Diagonal Polígono 1 Polígono 2 Zigzag Múltiples zigz…" at bounding box center [129, 404] width 78 height 10
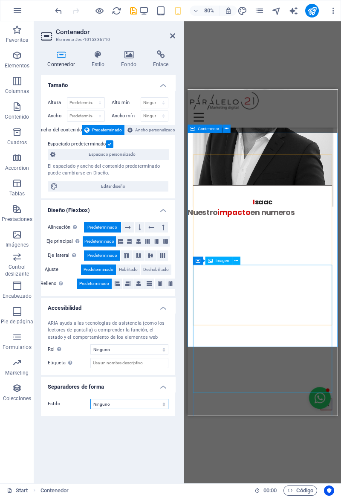
scroll to position [2317, 0]
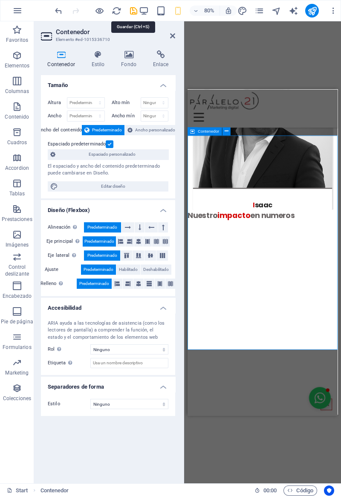
click at [134, 9] on icon "save" at bounding box center [134, 11] width 10 height 10
checkbox input "false"
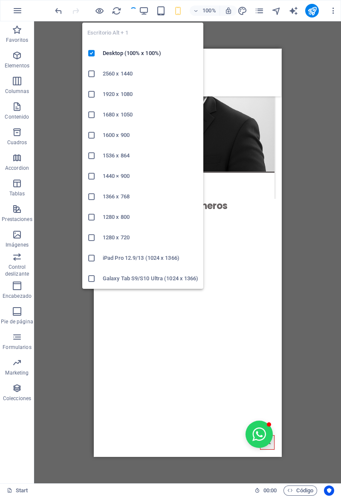
click at [145, 10] on icon "button" at bounding box center [144, 11] width 10 height 10
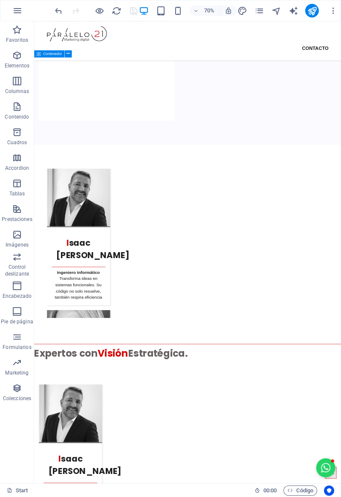
scroll to position [2062, 0]
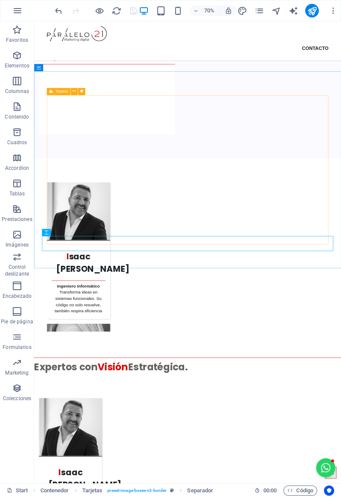
click at [58, 92] on span "Tarjetas" at bounding box center [61, 91] width 12 height 3
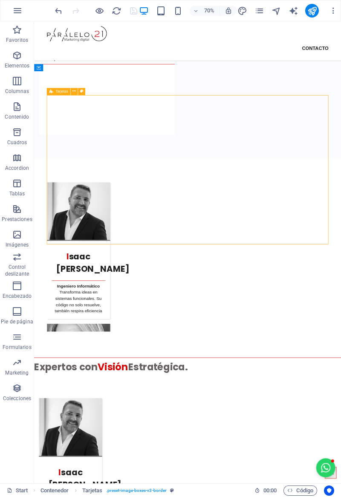
click at [55, 90] on span "Tarjetas" at bounding box center [61, 91] width 12 height 3
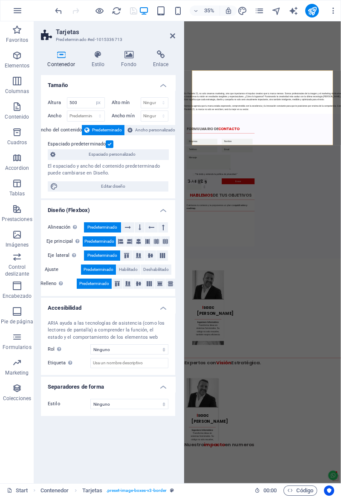
scroll to position [2504, 0]
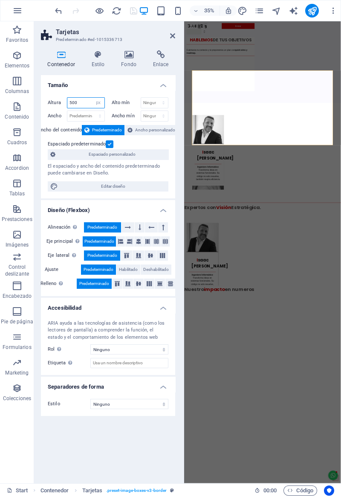
click at [99, 106] on select "Predeterminado px rem % vh vw" at bounding box center [99, 103] width 12 height 10
click at [99, 103] on select "Predeterminado px rem % vh vw" at bounding box center [99, 103] width 12 height 10
click at [96, 102] on select "Predeterminado px rem % vh vw" at bounding box center [99, 103] width 12 height 10
select select "default"
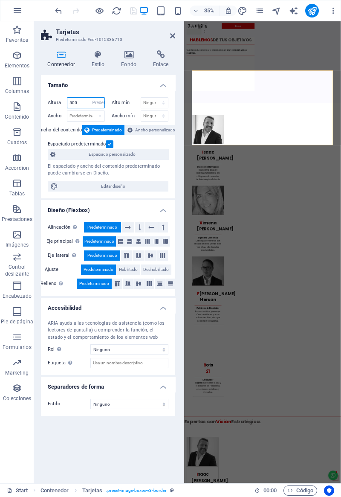
click at [93, 98] on select "Predeterminado px rem % vh vw" at bounding box center [99, 103] width 12 height 10
select select "DISABLED_OPTION_VALUE"
click at [101, 61] on h4 "Estilo" at bounding box center [100, 59] width 30 height 18
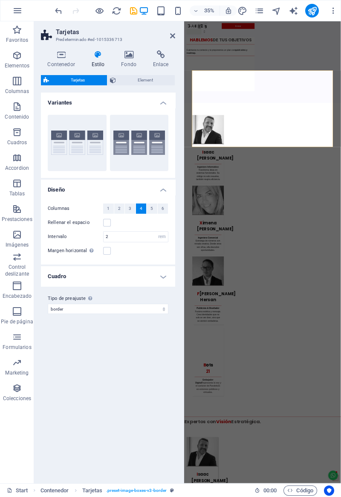
click at [127, 58] on icon at bounding box center [129, 54] width 29 height 9
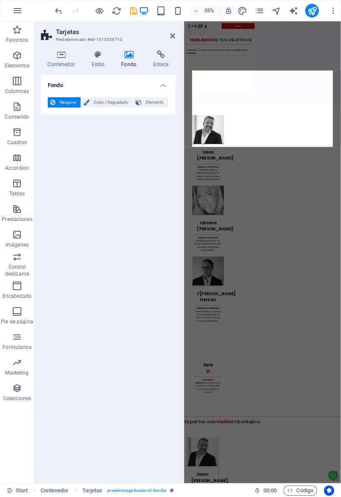
click at [159, 58] on icon at bounding box center [160, 54] width 29 height 9
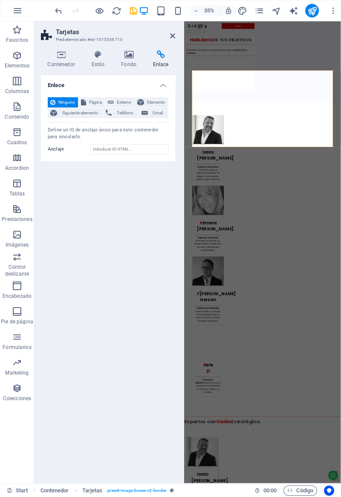
click at [97, 61] on h4 "Estilo" at bounding box center [100, 59] width 30 height 18
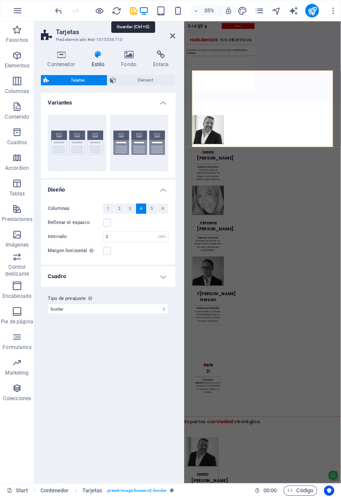
click at [132, 10] on icon "save" at bounding box center [134, 11] width 10 height 10
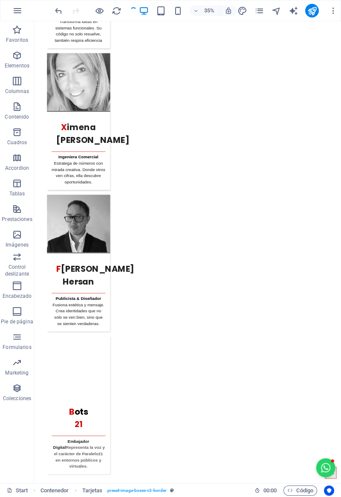
checkbox input "false"
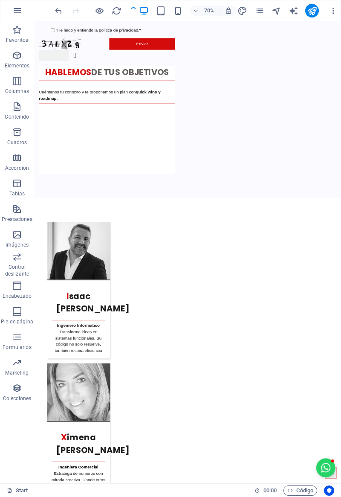
click at [182, 12] on icon "button" at bounding box center [178, 11] width 10 height 10
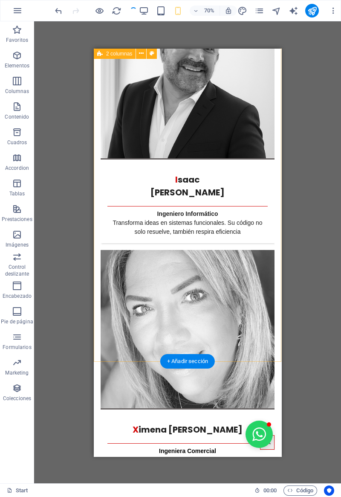
click at [78, 285] on div "Arrastra aquí para reemplazar el contenido existente. Si quieres crear un eleme…" at bounding box center [187, 252] width 307 height 462
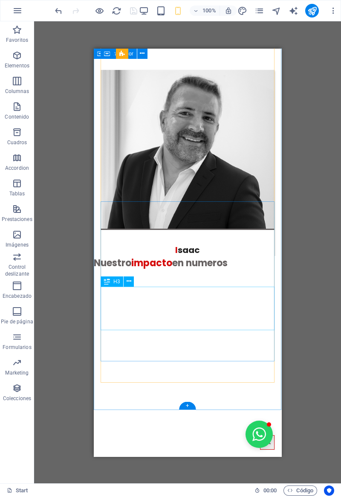
scroll to position [3006, 0]
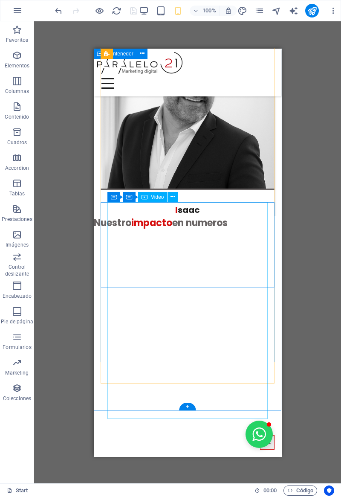
select select "%"
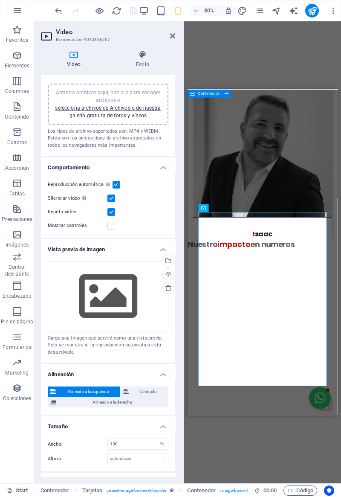
scroll to position [29, 0]
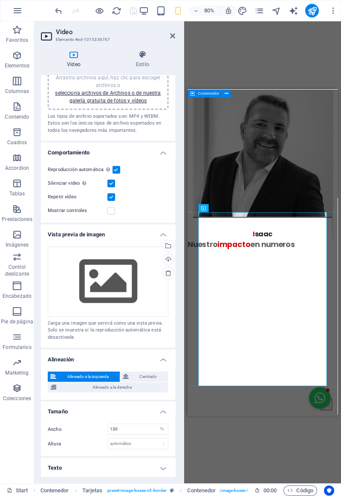
click at [130, 376] on button "Centrado" at bounding box center [144, 376] width 48 height 10
click at [84, 390] on span "Alineado a la derecha" at bounding box center [112, 387] width 107 height 10
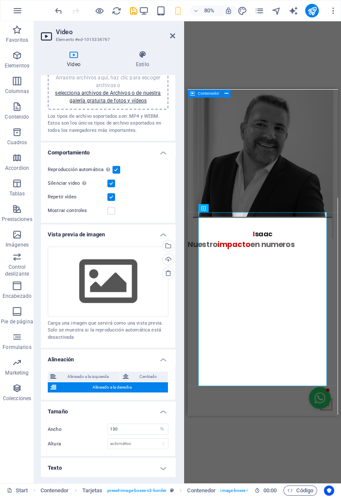
click at [76, 376] on span "Alineado a la izquierda" at bounding box center [88, 376] width 58 height 10
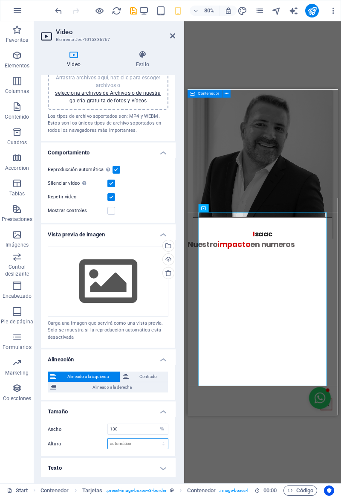
click at [111, 443] on select "automático px" at bounding box center [138, 443] width 60 height 10
select select "px"
click at [154, 438] on select "automático px" at bounding box center [138, 443] width 60 height 10
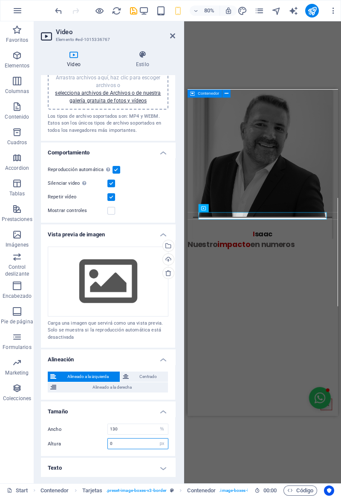
click at [118, 444] on input "0" at bounding box center [138, 443] width 60 height 10
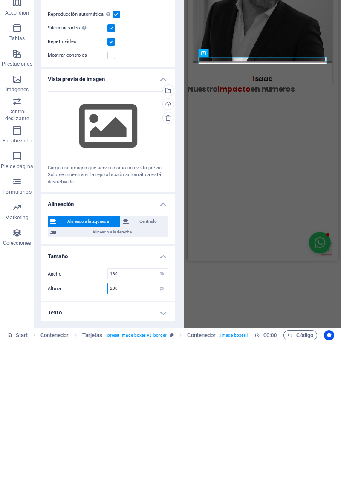
type input "200"
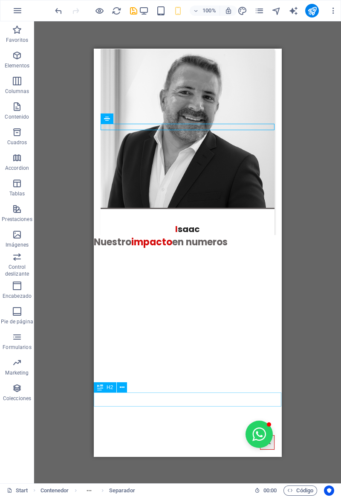
scroll to position [3033, 0]
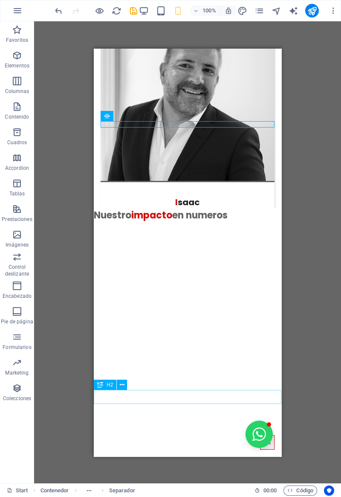
click at [135, 11] on icon "save" at bounding box center [134, 11] width 10 height 10
checkbox input "false"
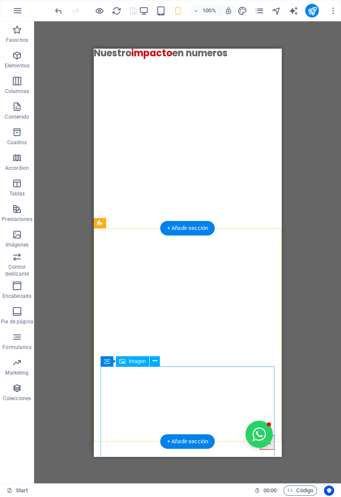
scroll to position [3212, 0]
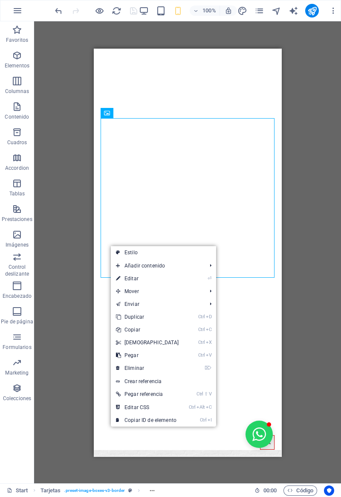
click at [126, 363] on link "⌦ Eliminar" at bounding box center [147, 367] width 73 height 13
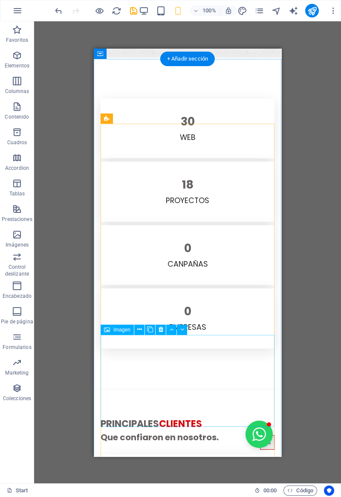
scroll to position [3947, 0]
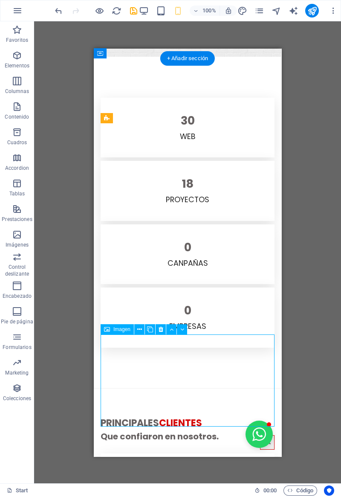
click at [130, 372] on div "Arrastra aquí para reemplazar el contenido existente. Si quieres crear un eleme…" at bounding box center [187, 252] width 307 height 462
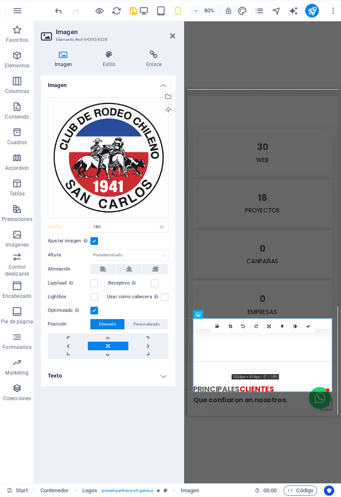
click at [92, 286] on label at bounding box center [94, 283] width 8 height 8
click at [0, 0] on input "Lazyload La carga de imágenes tras la carga de la página mejora la velocidad de…" at bounding box center [0, 0] width 0 height 0
click at [154, 281] on label at bounding box center [155, 283] width 8 height 8
click at [0, 0] on input "Receptivo Automáticamente cargar tamaños optimizados de smartphone e imagen ret…" at bounding box center [0, 0] width 0 height 0
click at [90, 303] on div "Arrastra archivos aquí, haz clic para escoger archivos o selecciona archivos de…" at bounding box center [108, 227] width 134 height 275
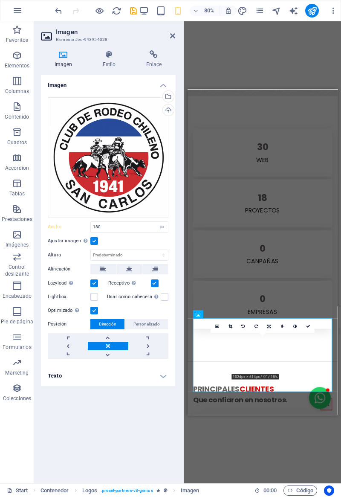
click at [94, 297] on label at bounding box center [94, 297] width 8 height 8
click at [0, 0] on input "Lightbox" at bounding box center [0, 0] width 0 height 0
click at [166, 296] on label at bounding box center [165, 297] width 8 height 8
click at [0, 0] on input "Usar como cabecera La imagen se ajustará en una etiqueta de cabecera H1. Result…" at bounding box center [0, 0] width 0 height 0
click at [155, 283] on label at bounding box center [155, 283] width 8 height 8
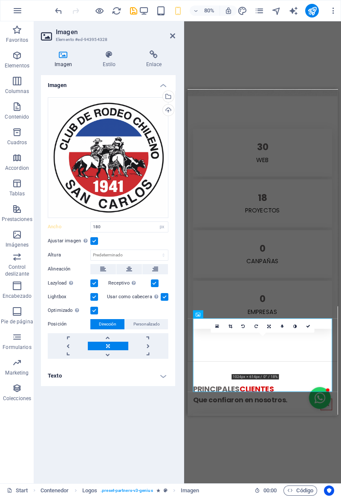
click at [0, 0] on input "Receptivo Automáticamente cargar tamaños optimizados de smartphone e imagen ret…" at bounding box center [0, 0] width 0 height 0
click at [153, 282] on label at bounding box center [155, 283] width 8 height 8
click at [0, 0] on input "Receptivo Automáticamente cargar tamaños optimizados de smartphone e imagen ret…" at bounding box center [0, 0] width 0 height 0
click at [165, 295] on label at bounding box center [165, 297] width 8 height 8
click at [0, 0] on input "Usar como cabecera La imagen se ajustará en una etiqueta de cabecera H1. Result…" at bounding box center [0, 0] width 0 height 0
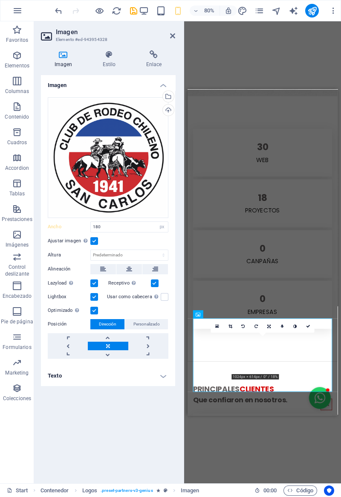
click at [93, 313] on label at bounding box center [94, 310] width 8 height 8
click at [0, 0] on input "Optimizado Las imágenes se comprimen para así mejorar la velocidad de las págin…" at bounding box center [0, 0] width 0 height 0
click at [93, 313] on label at bounding box center [94, 310] width 8 height 8
click at [0, 0] on input "Optimizado Las imágenes se comprimen para así mejorar la velocidad de las págin…" at bounding box center [0, 0] width 0 height 0
click at [268, 324] on icon at bounding box center [268, 326] width 3 height 4
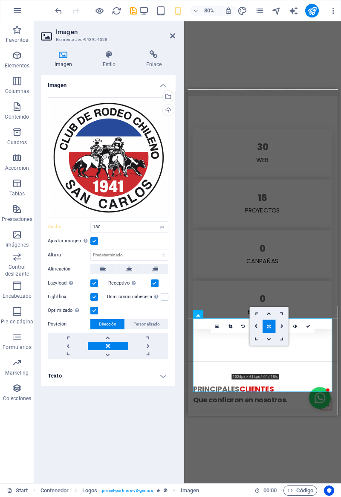
click at [254, 323] on link at bounding box center [256, 325] width 13 height 13
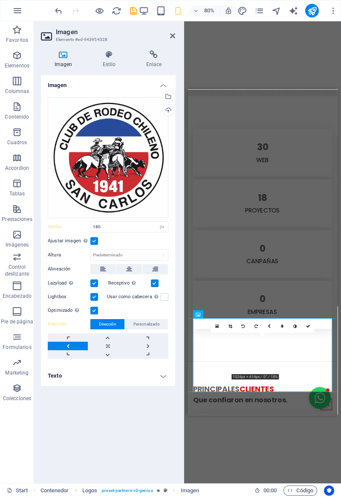
click at [256, 326] on icon at bounding box center [255, 326] width 3 height 4
click at [105, 340] on link at bounding box center [108, 337] width 40 height 9
click at [146, 344] on link at bounding box center [148, 345] width 40 height 9
click at [108, 355] on link at bounding box center [108, 354] width 40 height 9
click at [109, 337] on link at bounding box center [108, 337] width 40 height 9
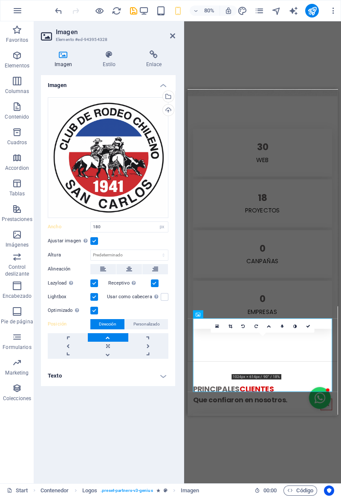
click at [138, 327] on span "Personalizado" at bounding box center [146, 324] width 26 height 10
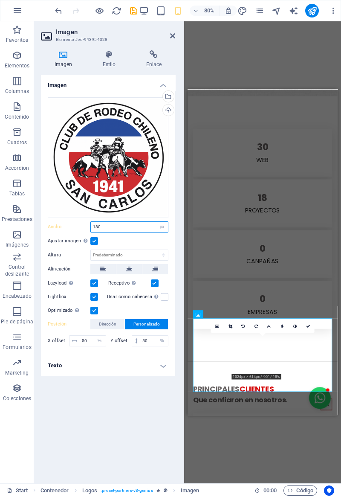
click at [111, 225] on input "180" at bounding box center [129, 227] width 77 height 10
click at [162, 229] on select "Predeterminado automático px rem % em vh vw" at bounding box center [162, 227] width 12 height 10
select select "default"
click at [156, 222] on select "Predeterminado automático px rem % em vh vw" at bounding box center [162, 227] width 12 height 10
type input "180"
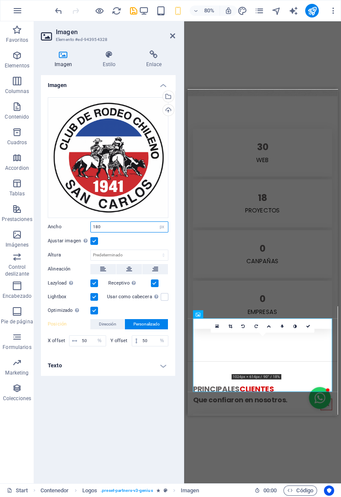
click at [162, 226] on select "Predeterminado automático px rem % em vh vw" at bounding box center [162, 227] width 12 height 10
select select "default"
click at [156, 222] on select "Predeterminado automático px rem % em vh vw" at bounding box center [162, 227] width 12 height 10
type input "180"
click at [165, 228] on select "Predeterminado automático px rem % em vh vw" at bounding box center [162, 227] width 12 height 10
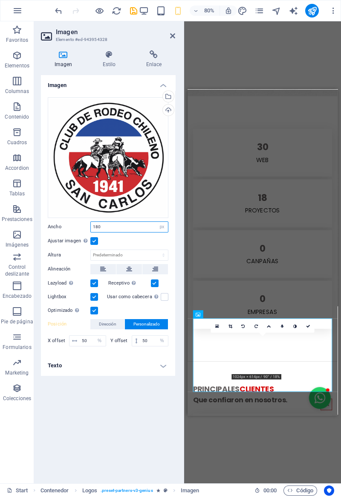
select select "default"
click at [156, 222] on select "Predeterminado automático px rem % em vh vw" at bounding box center [162, 227] width 12 height 10
type input "180"
select select "px"
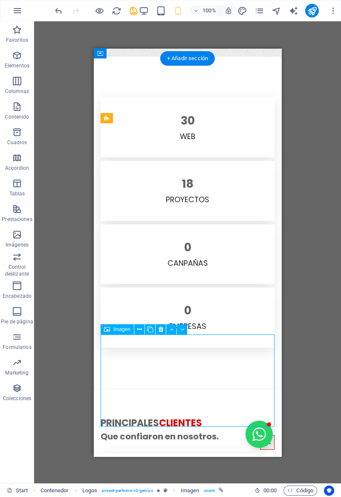
select select "px"
select select "%"
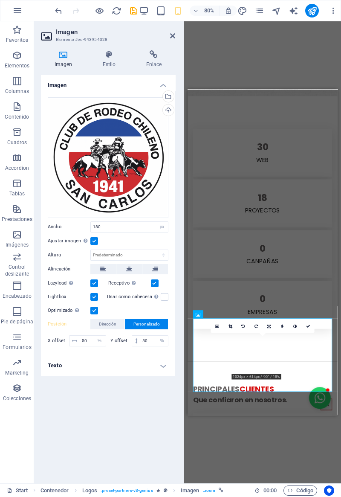
click at [99, 325] on span "Dirección" at bounding box center [107, 324] width 17 height 10
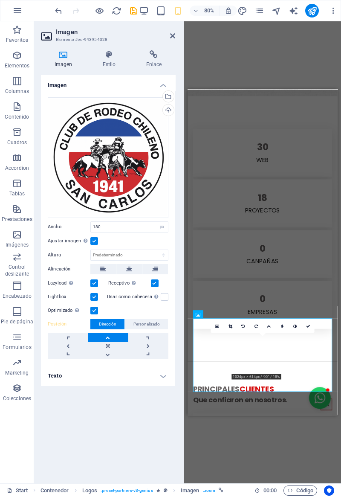
click at [138, 323] on span "Personalizado" at bounding box center [146, 324] width 26 height 10
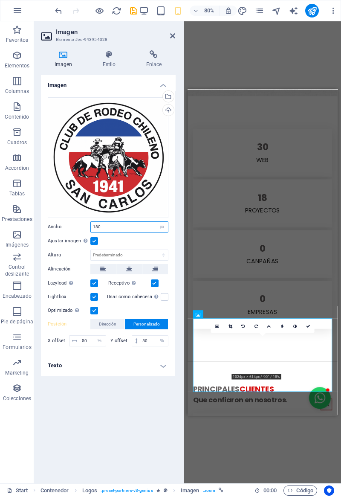
click at [103, 228] on input "180" at bounding box center [129, 227] width 77 height 10
click at [165, 225] on select "Predeterminado automático px rem % em vh vw" at bounding box center [162, 227] width 12 height 10
select select "default"
click at [156, 222] on select "Predeterminado automático px rem % em vh vw" at bounding box center [162, 227] width 12 height 10
type input "180"
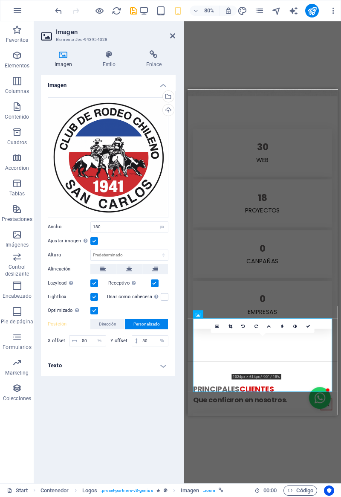
click at [142, 244] on div "Ajustar imagen Ajustar imagen automáticamente a un ancho y alto fijo" at bounding box center [108, 241] width 121 height 10
click at [157, 222] on select "Predeterminado automático px rem % em vh vw" at bounding box center [162, 227] width 12 height 10
select select "default"
click at [156, 222] on select "Predeterminado automático px rem % em vh vw" at bounding box center [162, 227] width 12 height 10
type input "180"
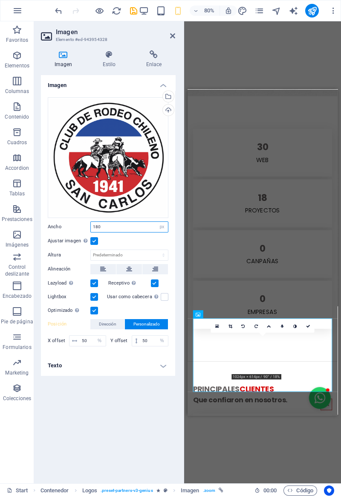
click at [162, 227] on select "Predeterminado automático px rem % em vh vw" at bounding box center [162, 227] width 12 height 10
select select "auto"
click at [156, 222] on select "Predeterminado automático px rem % em vh vw" at bounding box center [162, 227] width 12 height 10
select select "DISABLED_OPTION_VALUE"
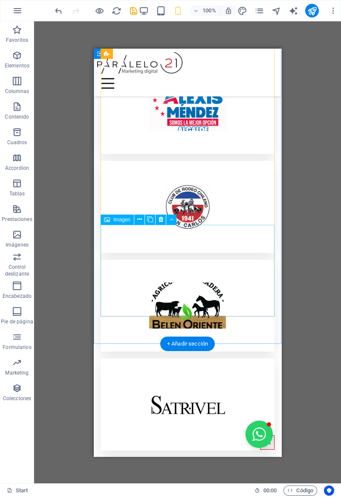
scroll to position [4374, 0]
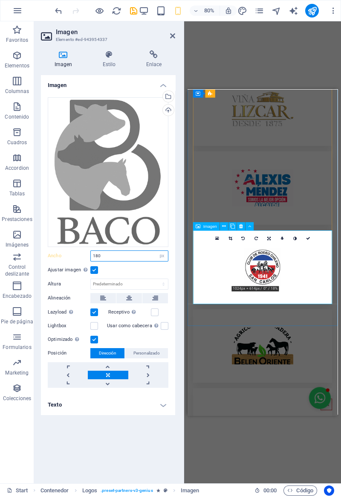
click at [154, 259] on input "180" at bounding box center [129, 256] width 77 height 10
click at [163, 255] on select "Predeterminado automático px rem % em vh vw" at bounding box center [162, 256] width 12 height 10
select select "auto"
click at [156, 251] on select "Predeterminado automático px rem % em vh vw" at bounding box center [162, 256] width 12 height 10
select select "DISABLED_OPTION_VALUE"
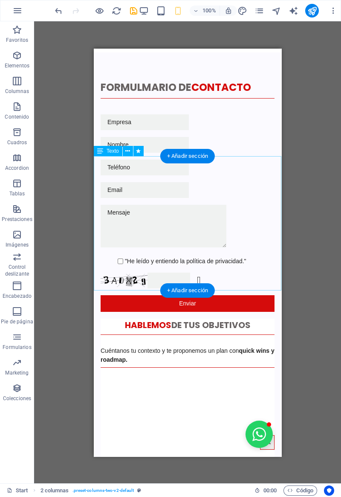
scroll to position [1550, 0]
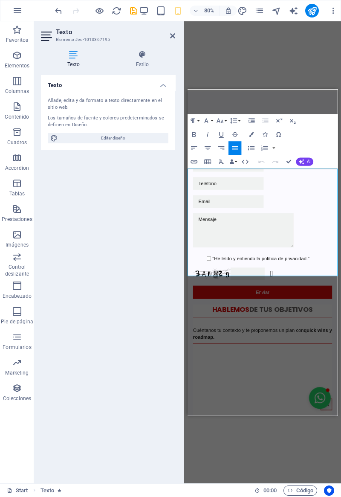
click at [144, 59] on h4 "Estilo" at bounding box center [143, 59] width 66 height 18
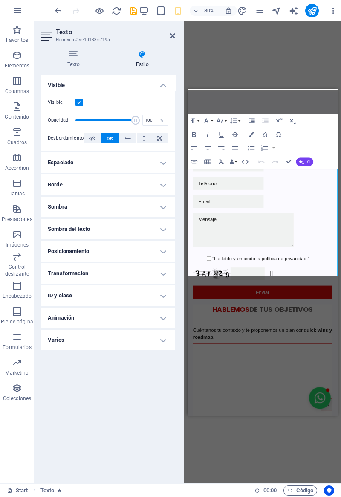
click at [127, 137] on icon at bounding box center [128, 138] width 6 height 10
click at [91, 136] on icon at bounding box center [92, 138] width 6 height 10
click at [111, 138] on icon at bounding box center [110, 138] width 6 height 10
click at [134, 137] on button at bounding box center [127, 138] width 17 height 10
click at [146, 137] on button at bounding box center [144, 138] width 14 height 10
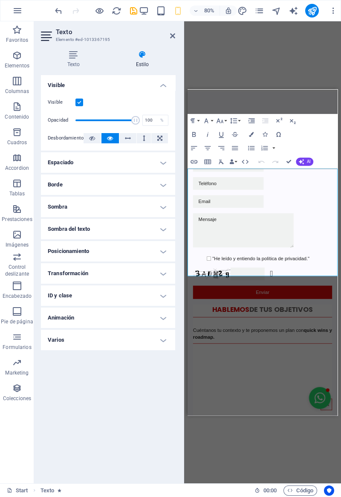
click at [163, 133] on button at bounding box center [159, 138] width 17 height 10
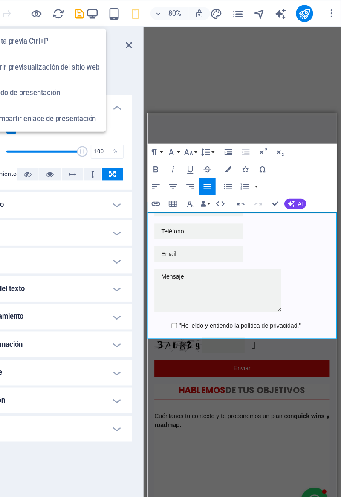
scroll to position [0, 0]
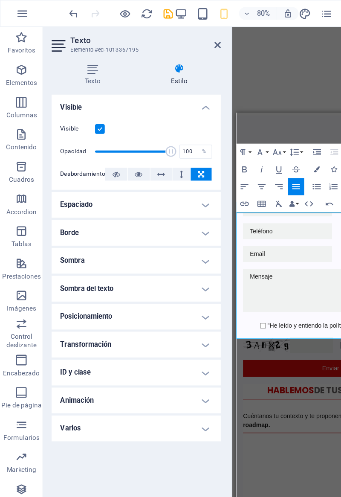
click at [54, 14] on icon "undo" at bounding box center [59, 11] width 10 height 10
click at [58, 12] on icon "undo" at bounding box center [59, 11] width 10 height 10
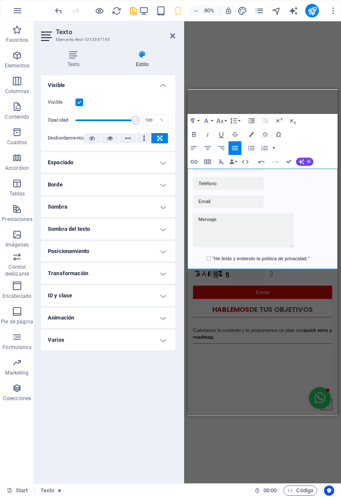
click at [234, 460] on div "Arrastra aquí para reemplazar el contenido existente. Si quieres crear un eleme…" at bounding box center [262, 252] width 157 height 462
click at [231, 85] on div "Arrastra aquí para reemplazar el contenido existente. Si quieres crear un eleme…" at bounding box center [262, 252] width 157 height 462
click at [230, 38] on p "En Paralelo 21, no solo creamos marketing, sino que inyectamos el impulso creat…" at bounding box center [282, 2] width 188 height 72
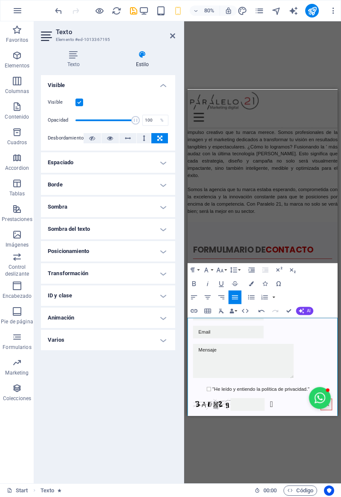
scroll to position [1364, 0]
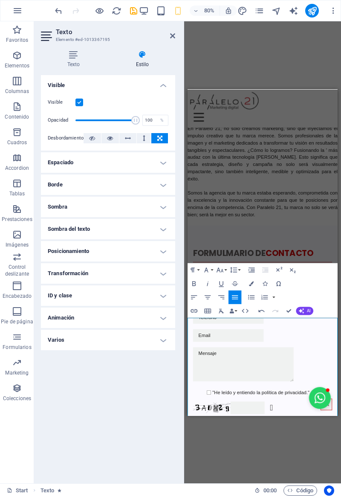
click at [200, 120] on figure at bounding box center [281, 77] width 169 height 84
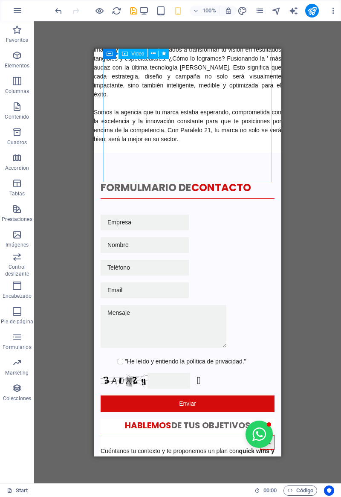
scroll to position [1503, 0]
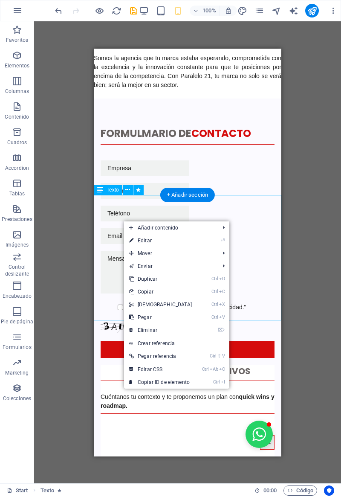
click at [106, 98] on div "En Paralelo 21, no solo creamos marketing, sino que inyectamos el impulso creat…" at bounding box center [188, 31] width 188 height 134
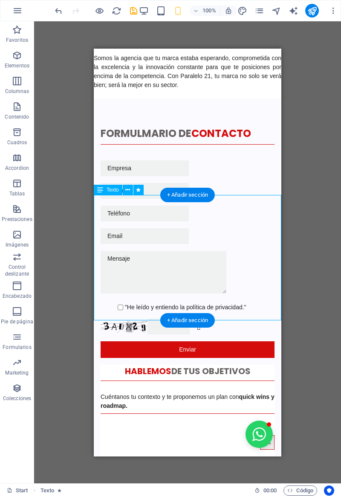
click at [107, 98] on div "En Paralelo 21, no solo creamos marketing, sino que inyectamos el impulso creat…" at bounding box center [188, 31] width 188 height 134
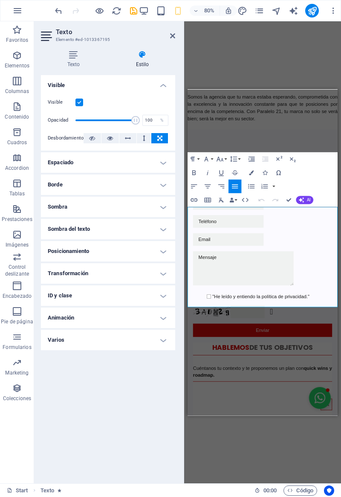
click at [205, 130] on p "Somos la agencia que tu marca estaba esperando, comprometida con la excelencia …" at bounding box center [282, 112] width 188 height 36
click at [204, 130] on p "Somos la agencia que tu marca estaba esperando, comprometida con la excelencia …" at bounding box center [282, 112] width 188 height 36
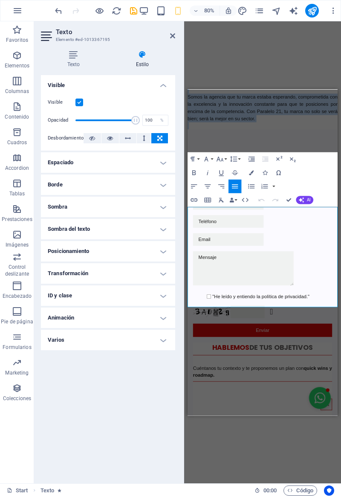
copy div "En Paralelo 21, no solo creamos marketing, sino que inyectamos el impulso creat…"
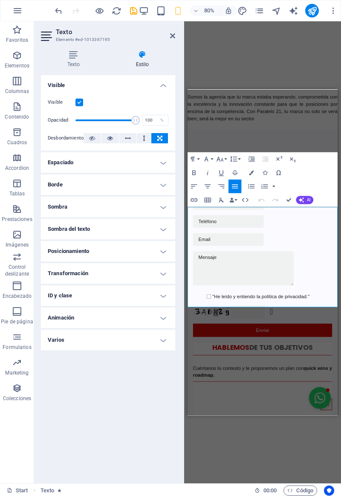
click at [208, 139] on p at bounding box center [282, 134] width 188 height 9
click at [202, 375] on div "FORMULMARIO DE CONTACTO "He leído y entiendo la política de privacidad." ¿Ilegi…" at bounding box center [282, 355] width 188 height 432
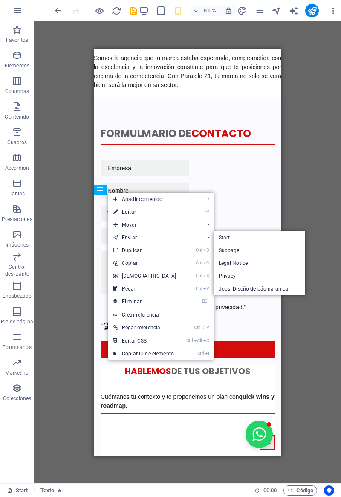
click at [121, 300] on link "⌦ Eliminar" at bounding box center [144, 301] width 73 height 13
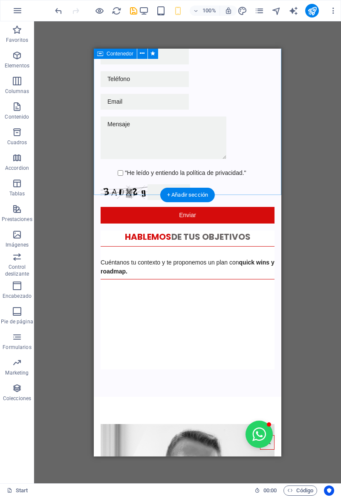
click at [174, 195] on div "+ Añadir sección" at bounding box center [187, 195] width 55 height 14
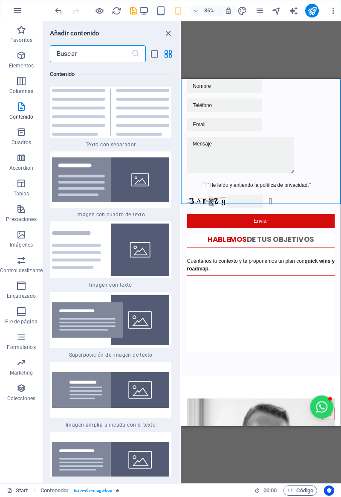
scroll to position [3067, 0]
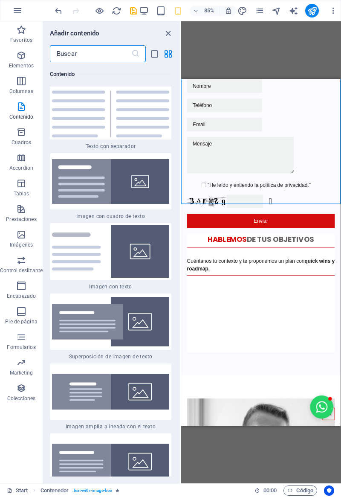
click at [88, 315] on div at bounding box center [110, 321] width 121 height 56
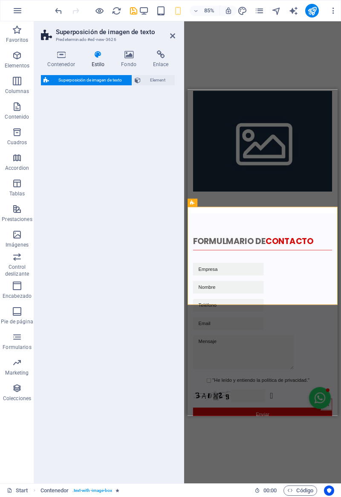
select select "rem"
select select "px"
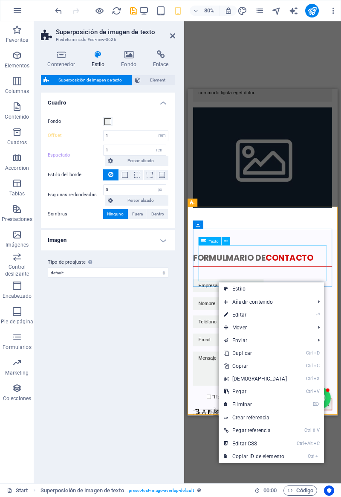
click at [237, 98] on div "Lorem ipsum dolor sit amet, consectetuer adipiscing elit. Aenean commodo ligula…" at bounding box center [281, 75] width 160 height 45
click at [238, 98] on div "Lorem ipsum dolor sit amet, consectetuer adipiscing elit. Aenean commodo ligula…" at bounding box center [281, 75] width 160 height 45
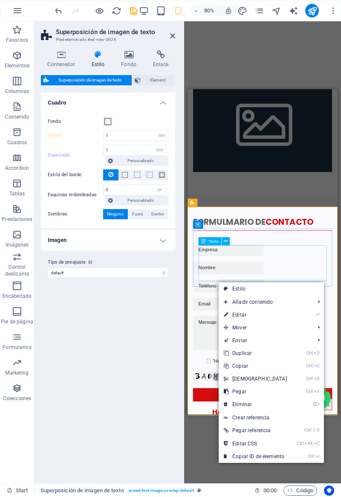
click at [237, 192] on figure at bounding box center [281, 130] width 174 height 126
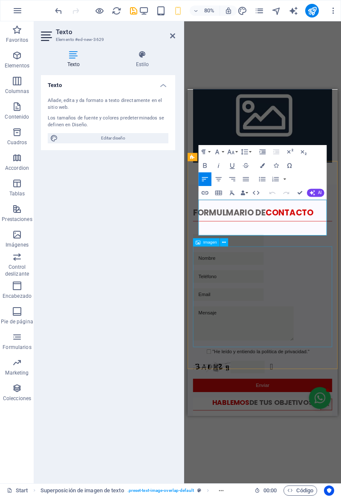
scroll to position [1560, 0]
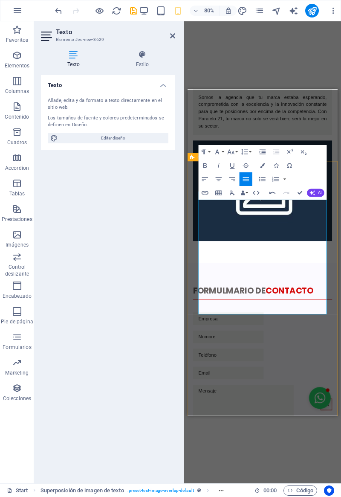
click at [193, 289] on div "New headline En Paralelo 21, no solo creamos marketing, sino que inyectamos el …" at bounding box center [282, 127] width 188 height 358
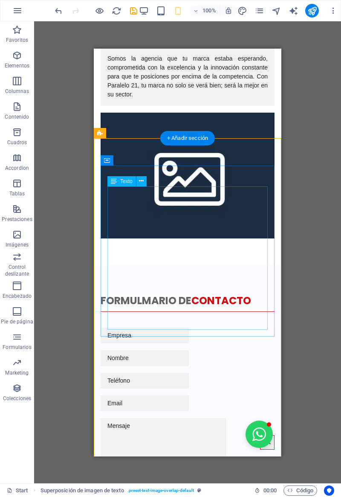
click at [307, 285] on div "Arrastra aquí para reemplazar el contenido existente. Si quieres crear un eleme…" at bounding box center [187, 252] width 307 height 462
click at [258, 105] on div "New headline En Paralelo 21, no solo creamos marketing, sino que inyectamos el …" at bounding box center [188, 19] width 174 height 171
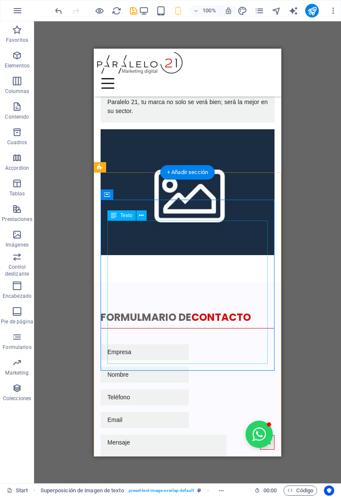
scroll to position [1523, 0]
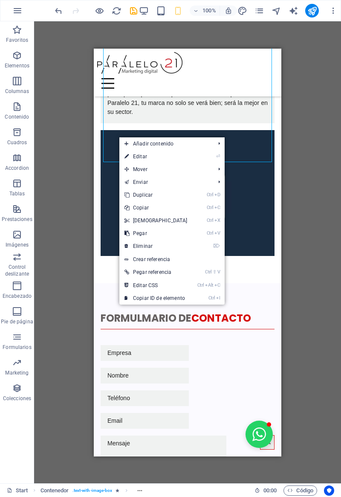
click at [125, 207] on icon at bounding box center [126, 207] width 4 height 13
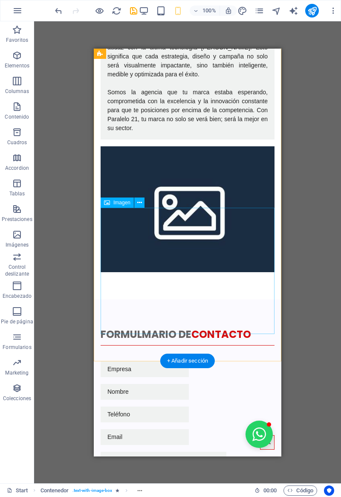
scroll to position [1695, 0]
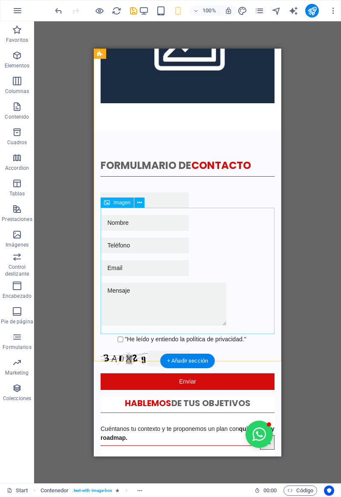
click at [139, 103] on figure at bounding box center [188, 40] width 174 height 126
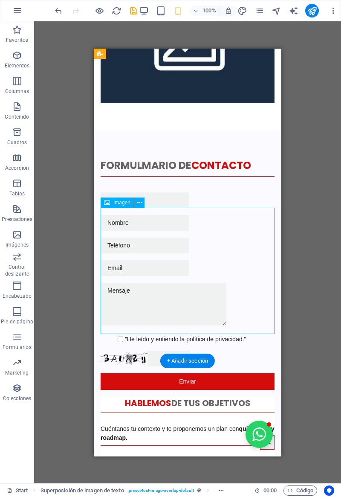
click at [126, 103] on figure at bounding box center [188, 40] width 174 height 126
click at [128, 103] on figure at bounding box center [188, 40] width 174 height 126
click at [126, 237] on div "Arrastra aquí para reemplazar el contenido existente. Si quieres crear un eleme…" at bounding box center [187, 252] width 307 height 462
select select "%"
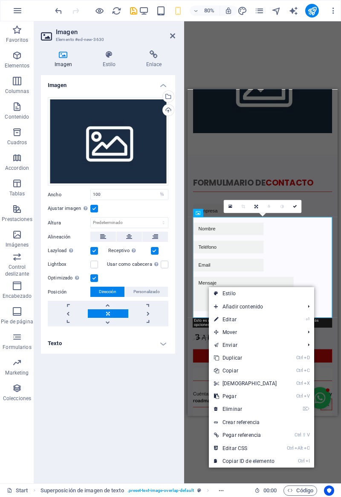
click at [216, 409] on icon at bounding box center [216, 408] width 4 height 13
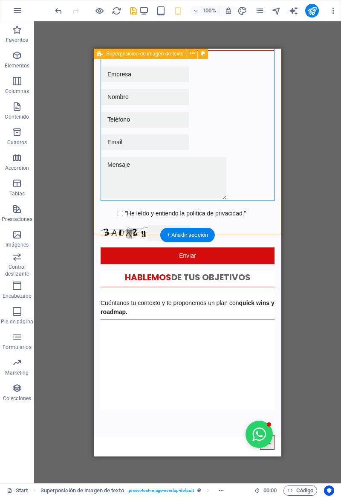
select select "rem"
select select "px"
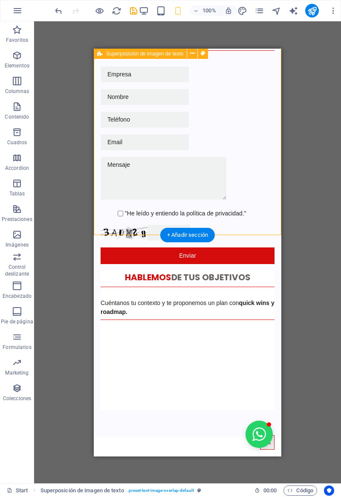
select select "px"
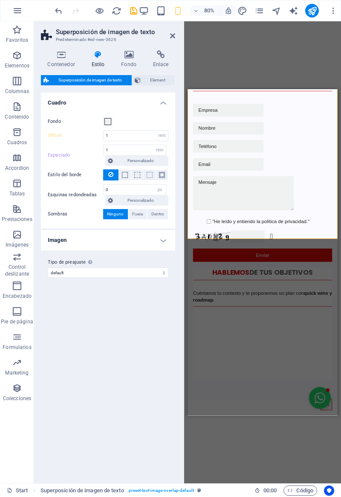
click at [142, 195] on span "Personalizado" at bounding box center [141, 200] width 50 height 10
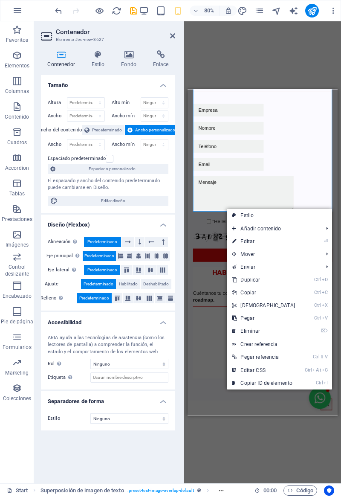
click at [235, 318] on icon at bounding box center [234, 318] width 4 height 13
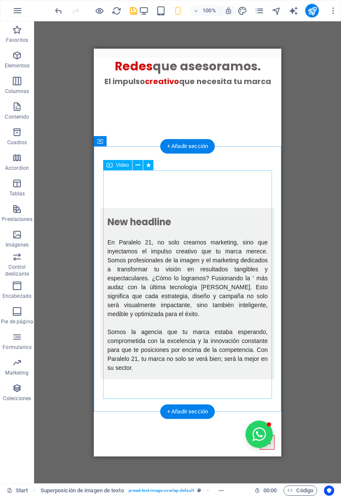
scroll to position [1287, 0]
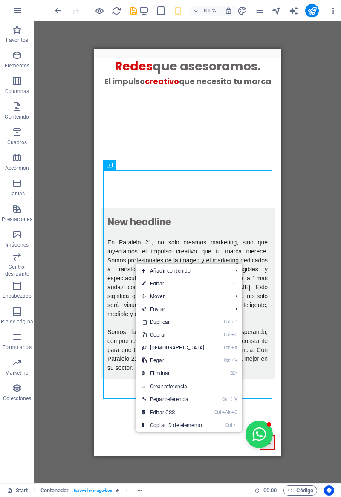
click at [146, 374] on link "⌦ Eliminar" at bounding box center [172, 373] width 73 height 13
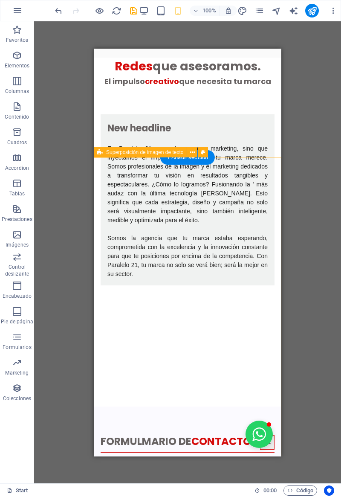
click at [228, 87] on div "El impulso creativo que necesita tu marca" at bounding box center [188, 81] width 188 height 12
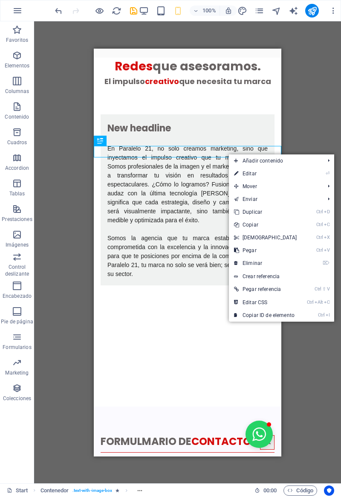
click at [237, 226] on icon at bounding box center [236, 224] width 4 height 13
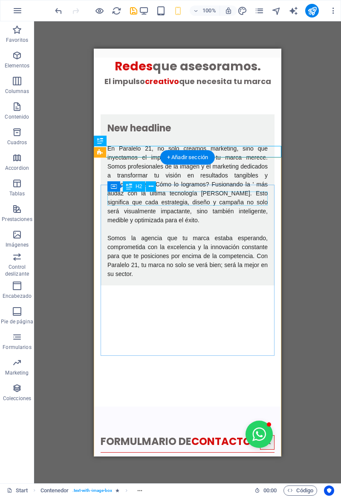
click at [165, 135] on div "New headline" at bounding box center [187, 128] width 160 height 14
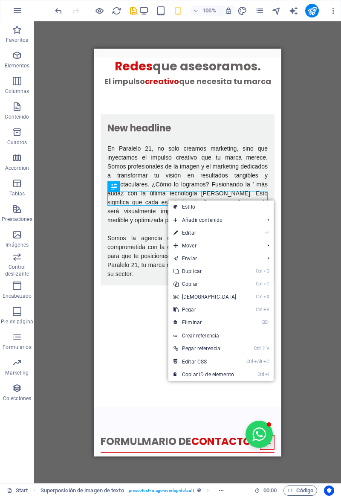
click at [180, 309] on link "Ctrl V Pegar" at bounding box center [204, 309] width 73 height 13
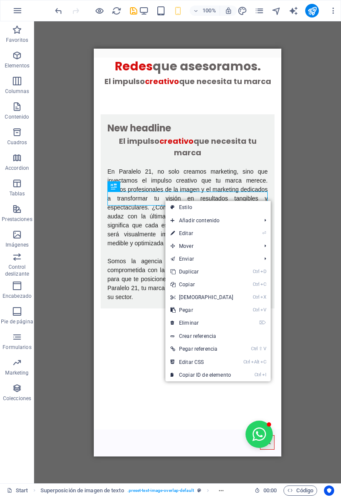
click at [177, 324] on link "⌦ Eliminar" at bounding box center [201, 322] width 73 height 13
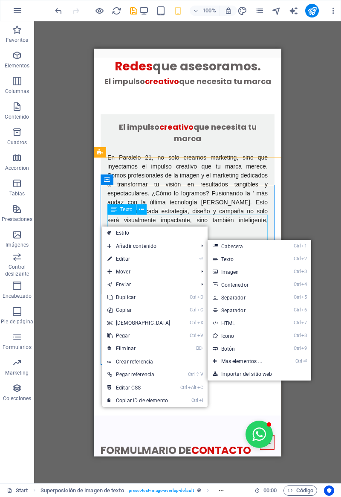
click at [110, 205] on div "Texto" at bounding box center [121, 209] width 29 height 10
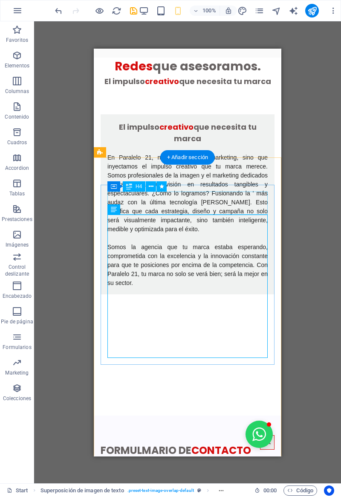
click at [106, 195] on div "El impulso creativo que necesita tu marca En Paralelo 21, no solo creamos marke…" at bounding box center [188, 204] width 174 height 180
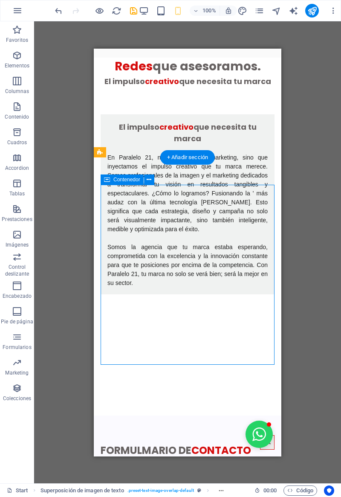
click at [106, 196] on div "El impulso creativo que necesita tu marca En Paralelo 21, no solo creamos marke…" at bounding box center [188, 204] width 174 height 180
select select "px"
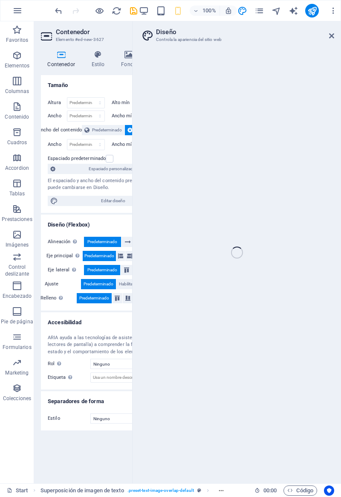
click at [97, 56] on icon at bounding box center [98, 54] width 26 height 9
select select "rem"
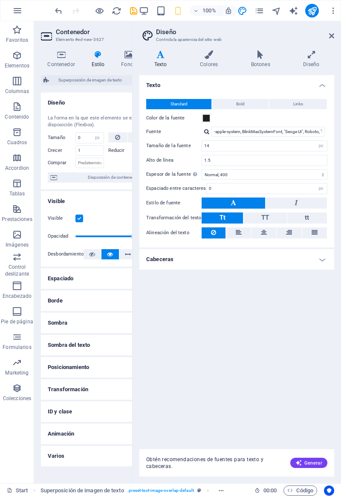
scroll to position [4219, 0]
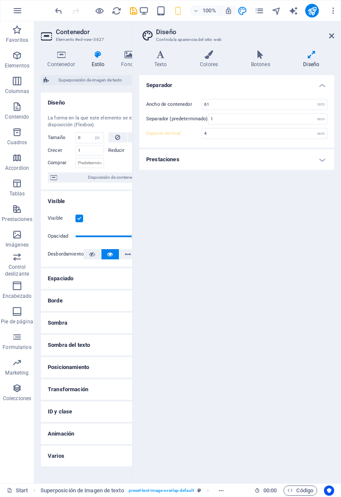
click at [126, 57] on icon at bounding box center [129, 54] width 29 height 9
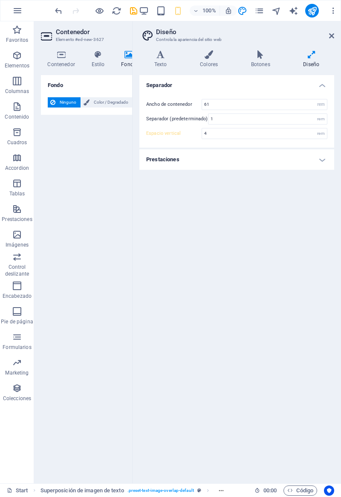
click at [63, 62] on h4 "Contenedor" at bounding box center [63, 59] width 44 height 18
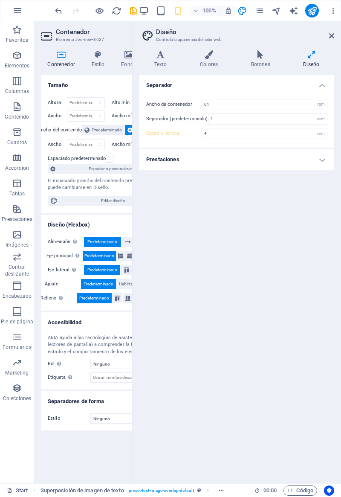
click at [330, 32] on icon at bounding box center [331, 35] width 5 height 7
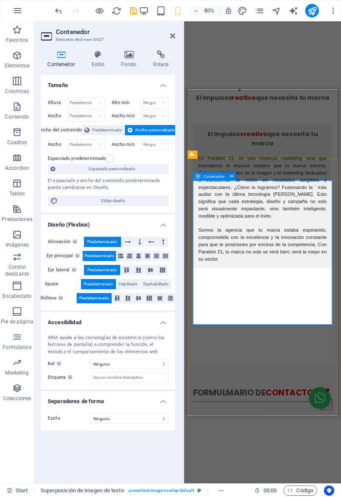
click at [202, 162] on div "El impulso creativo que necesita tu marca" at bounding box center [281, 150] width 160 height 23
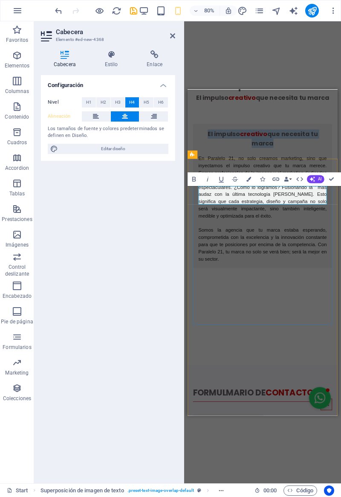
click at [200, 237] on div "El impulso creativo que necesita tu marca En Paralelo 21, no solo creamos marke…" at bounding box center [281, 222] width 174 height 180
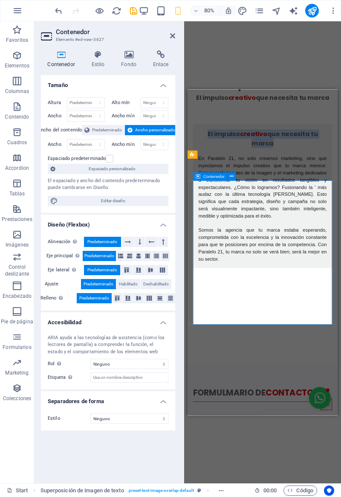
click at [200, 238] on div "El impulso creativo que necesita tu marca En Paralelo 21, no solo creamos marke…" at bounding box center [281, 222] width 174 height 180
click at [98, 60] on h4 "Estilo" at bounding box center [100, 59] width 30 height 18
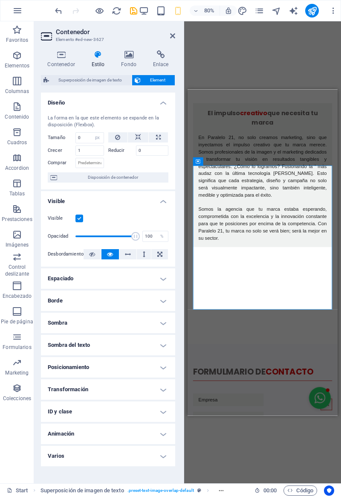
scroll to position [1338, 0]
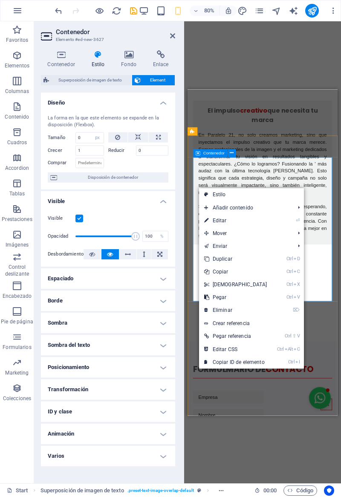
click at [201, 133] on div "El impulso creativo que necesita tu marca" at bounding box center [281, 121] width 160 height 23
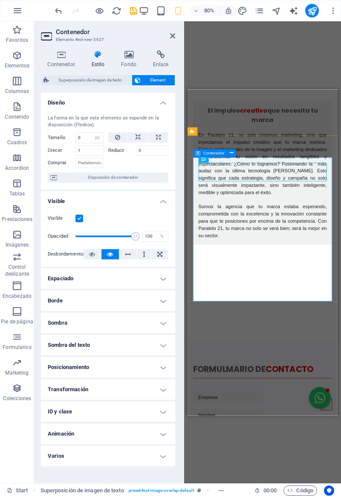
click at [197, 178] on div "El impulso creativo que necesita tu marca En Paralelo 21, no solo creamos marke…" at bounding box center [281, 193] width 174 height 180
click at [196, 177] on div "El impulso creativo que necesita tu marca En Paralelo 21, no solo creamos marke…" at bounding box center [281, 193] width 174 height 180
click at [60, 60] on h4 "Contenedor" at bounding box center [63, 59] width 44 height 18
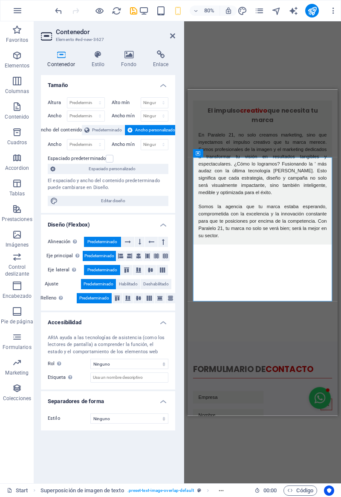
click at [129, 61] on h4 "Fondo" at bounding box center [131, 59] width 32 height 18
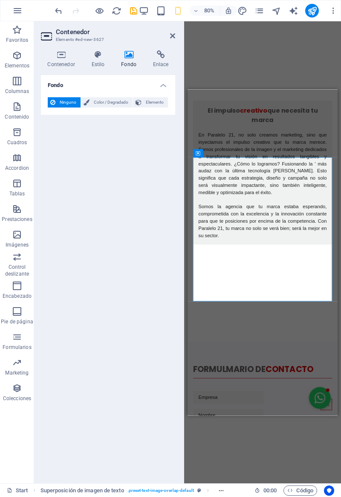
click at [108, 107] on div "Ninguno Color / Degradado Elemento Estirar fondo a ancho completo Superposición…" at bounding box center [108, 102] width 134 height 24
click at [96, 104] on span "Color / Degradado" at bounding box center [111, 102] width 38 height 10
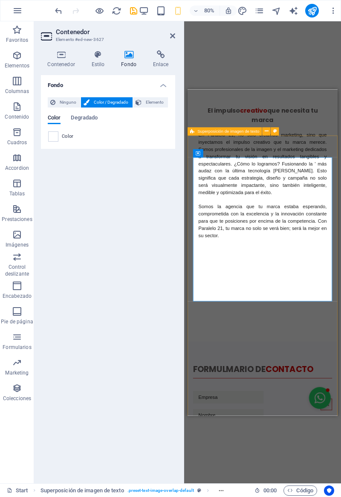
click at [214, 373] on figure at bounding box center [281, 333] width 156 height 78
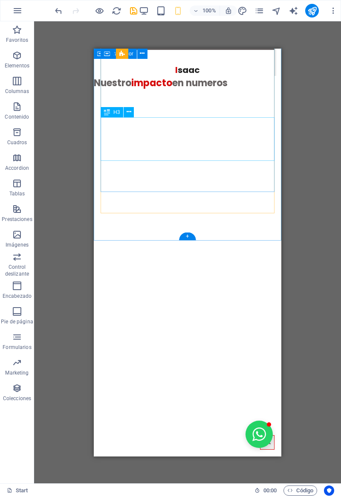
scroll to position [3265, 0]
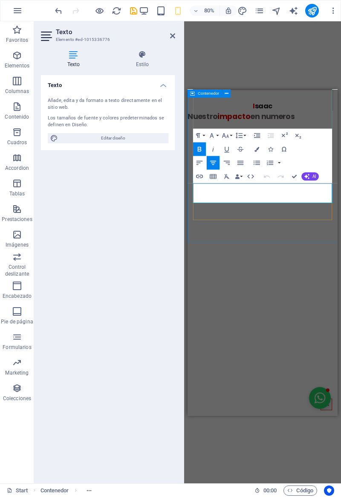
click at [202, 149] on icon "button" at bounding box center [199, 149] width 8 height 8
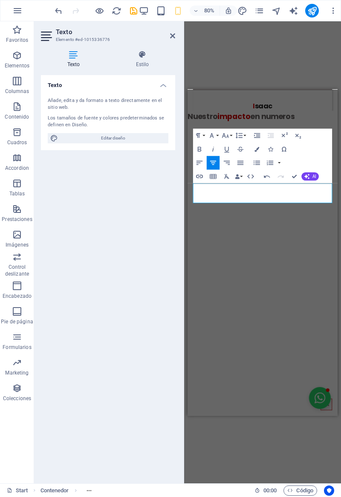
click at [159, 219] on div "Texto Añade, edita y da formato a texto directamente en el sitio web. Los tamañ…" at bounding box center [108, 275] width 134 height 401
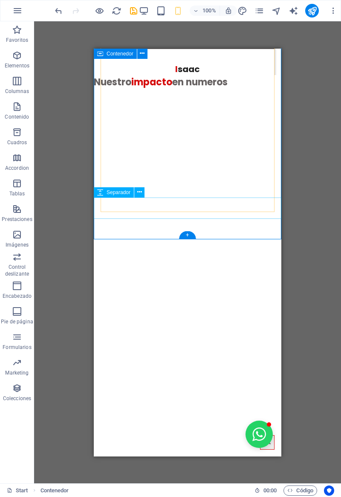
click at [72, 314] on div "H2 Banner Banner Contenedor Contenedor Banner 2 columnas Contenedor Cuadros Con…" at bounding box center [187, 252] width 307 height 462
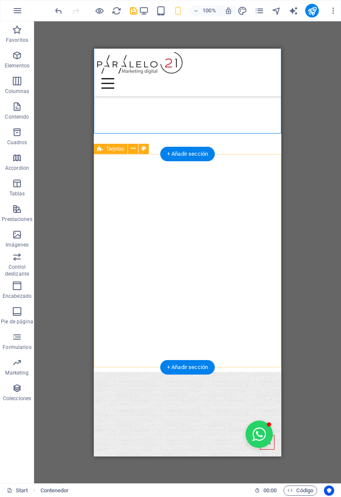
scroll to position [3371, 0]
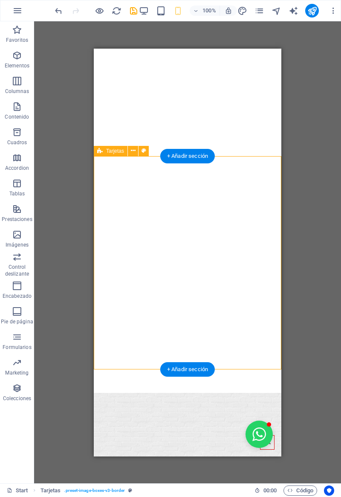
scroll to position [3370, 0]
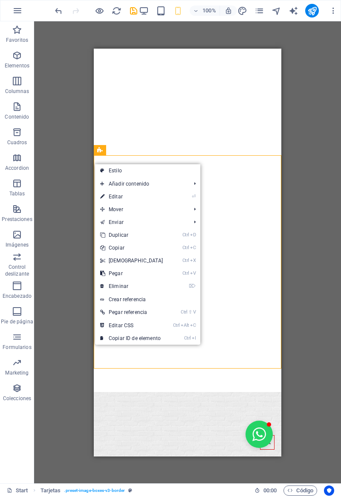
click at [104, 286] on icon at bounding box center [102, 286] width 4 height 13
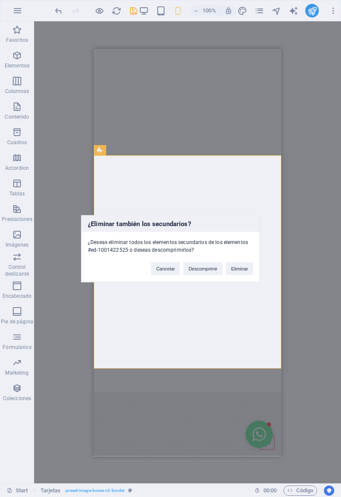
click at [240, 267] on button "Eliminar" at bounding box center [239, 268] width 27 height 13
click at [341, 315] on div "Arrastra aquí para reemplazar el contenido existente. Si quieres crear un eleme…" at bounding box center [187, 252] width 307 height 462
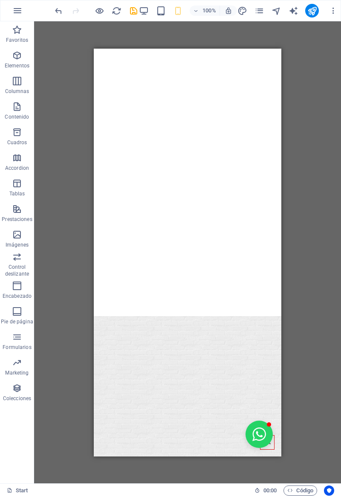
scroll to position [3242, 0]
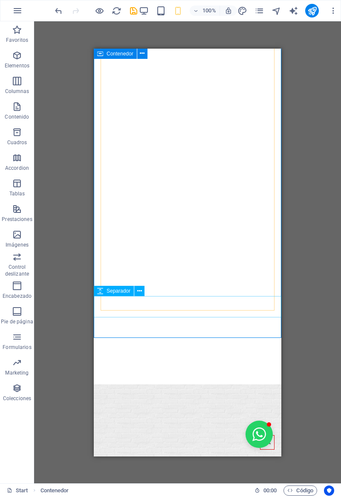
scroll to position [3167, 0]
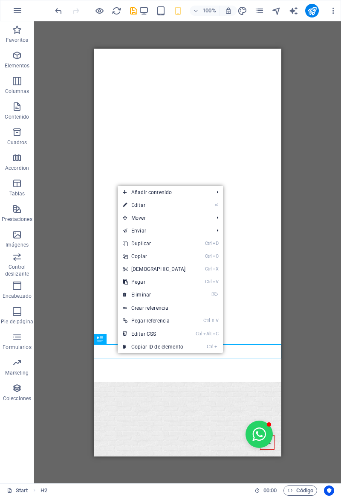
click at [126, 257] on icon at bounding box center [125, 256] width 4 height 13
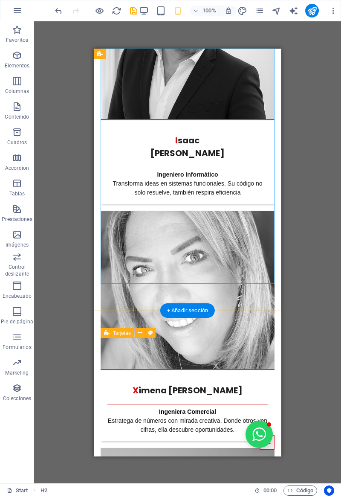
scroll to position [2218, 0]
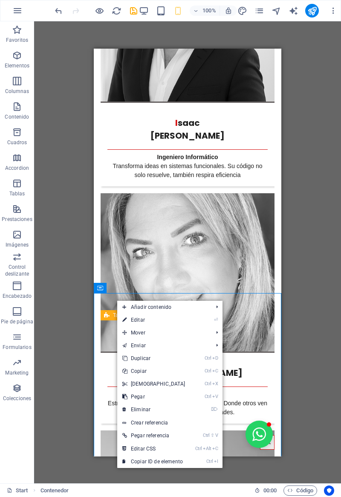
click at [123, 394] on icon at bounding box center [124, 396] width 4 height 13
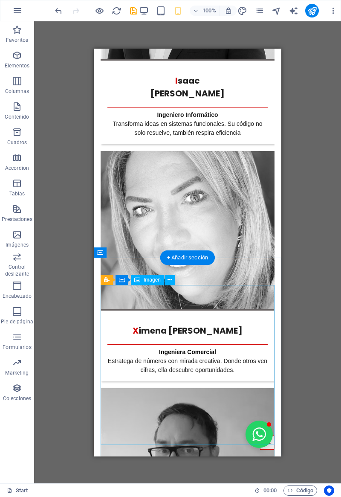
scroll to position [2262, 0]
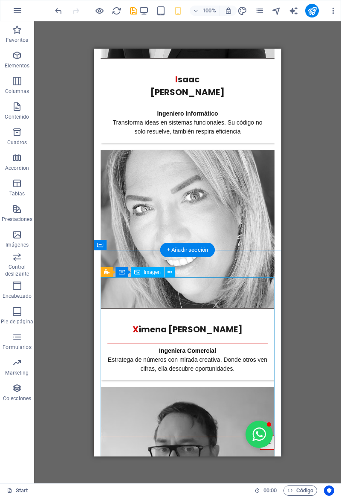
click at [214, 263] on div "I [PERSON_NAME] Ingeniero Informático Transforma ideas en sistemas funcionales.…" at bounding box center [188, 358] width 188 height 973
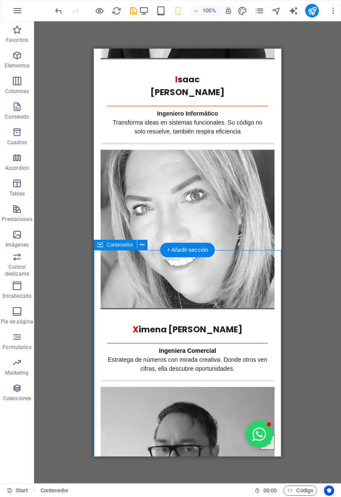
click at [105, 273] on div "I [PERSON_NAME] Ingeniero Informático Transforma ideas en sistemas funcionales.…" at bounding box center [188, 358] width 188 height 973
click at [106, 246] on div "Contenedor" at bounding box center [115, 245] width 43 height 10
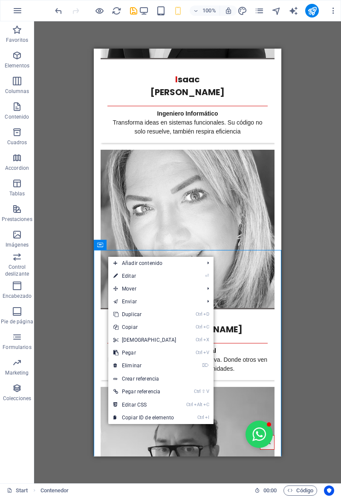
click at [114, 354] on icon at bounding box center [115, 352] width 4 height 13
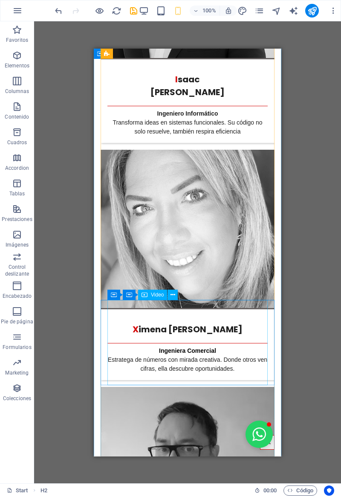
scroll to position [3259, 0]
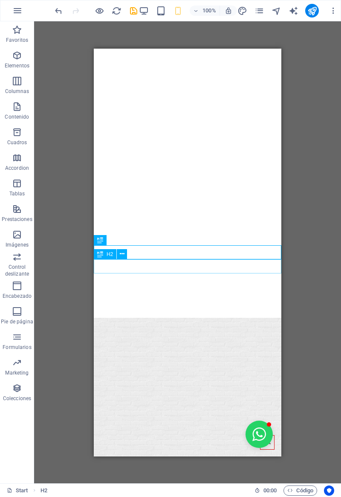
click at [113, 253] on div "H2" at bounding box center [105, 254] width 23 height 10
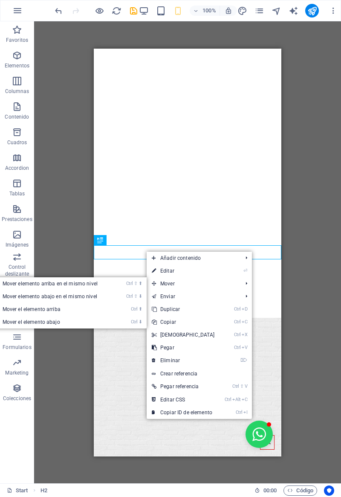
click at [33, 283] on link "Ctrl ⇧ ⬆ Mover elemento arriba en el mismo nivel" at bounding box center [52, 283] width 126 height 13
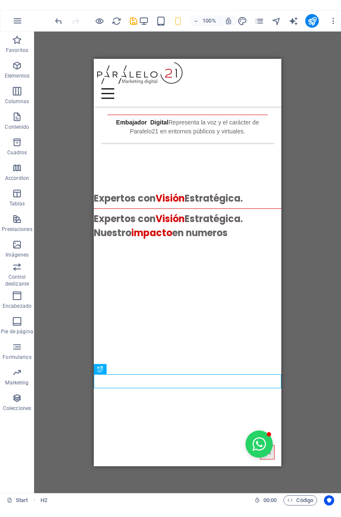
scroll to position [2267, 0]
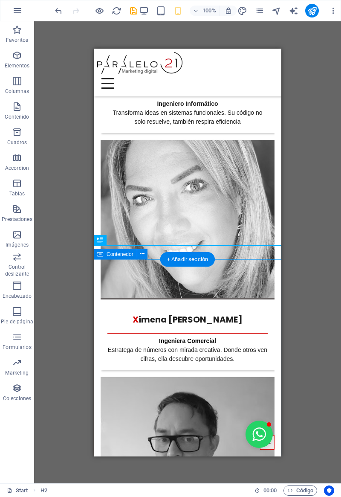
click at [112, 274] on div "I [PERSON_NAME] Ingeniero Informático Transforma ideas en sistemas funcionales.…" at bounding box center [188, 348] width 188 height 973
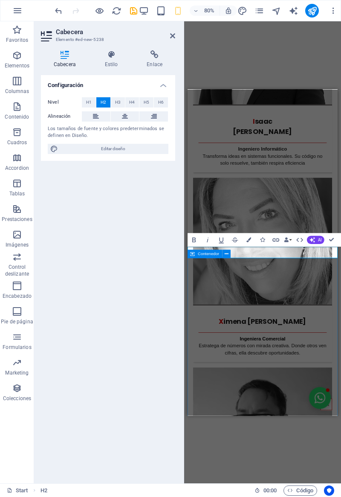
click at [200, 309] on div "I [PERSON_NAME] Ingeniero Informático Transforma ideas en sistemas funcionales.…" at bounding box center [282, 408] width 188 height 973
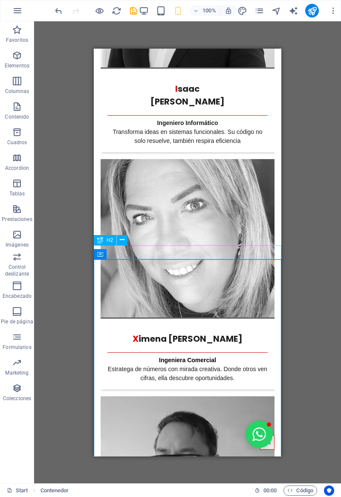
click at [130, 10] on icon "save" at bounding box center [134, 11] width 10 height 10
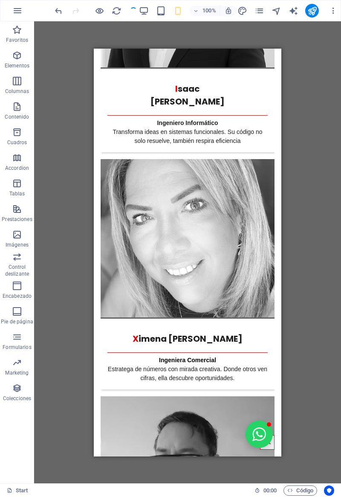
checkbox input "false"
click at [309, 53] on div "H2 Banner Banner Contenedor Contenedor Banner 2 columnas Contenedor Cuadros Con…" at bounding box center [187, 252] width 307 height 462
